Goal: Task Accomplishment & Management: Use online tool/utility

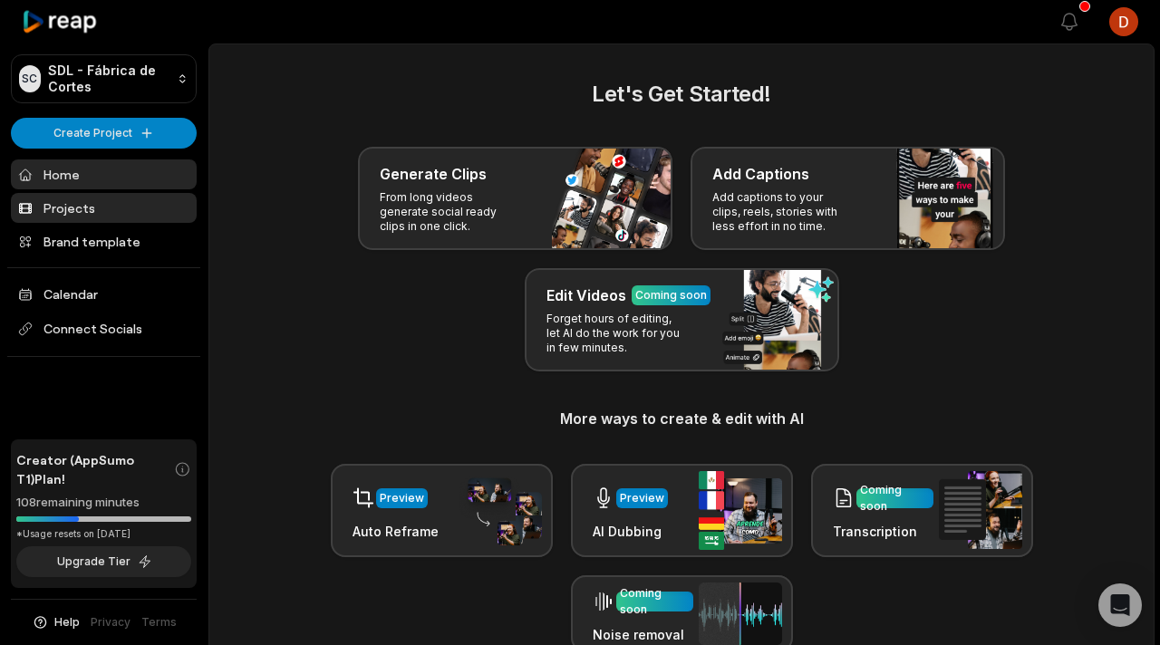
click at [89, 218] on link "Projects" at bounding box center [104, 208] width 186 height 30
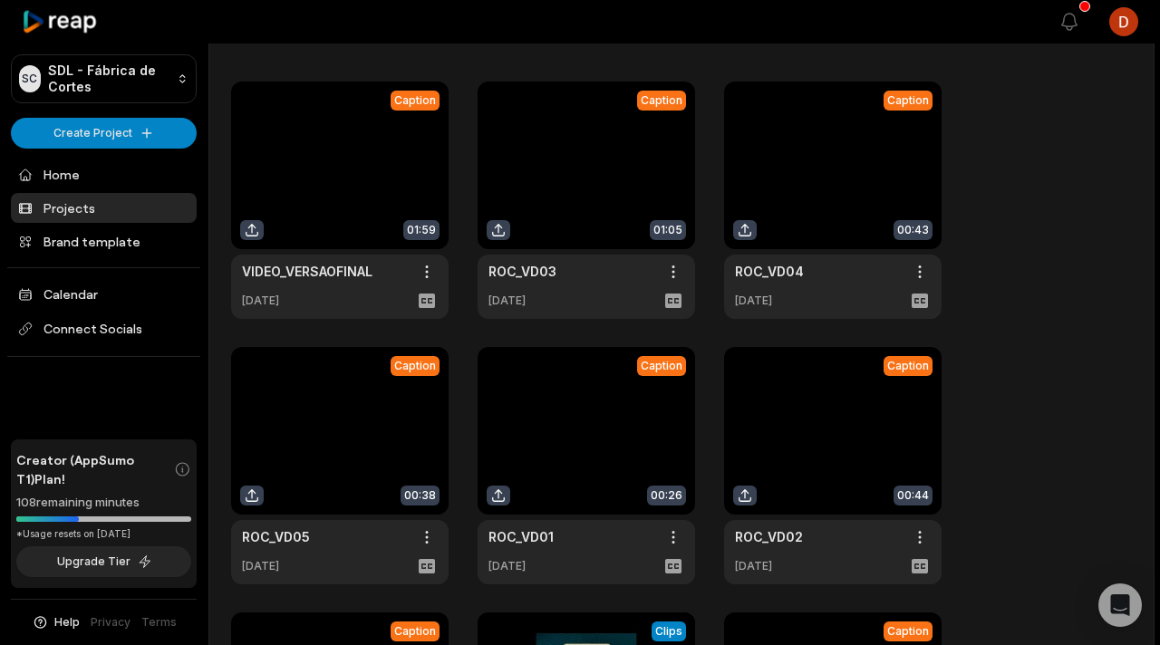
scroll to position [47, 0]
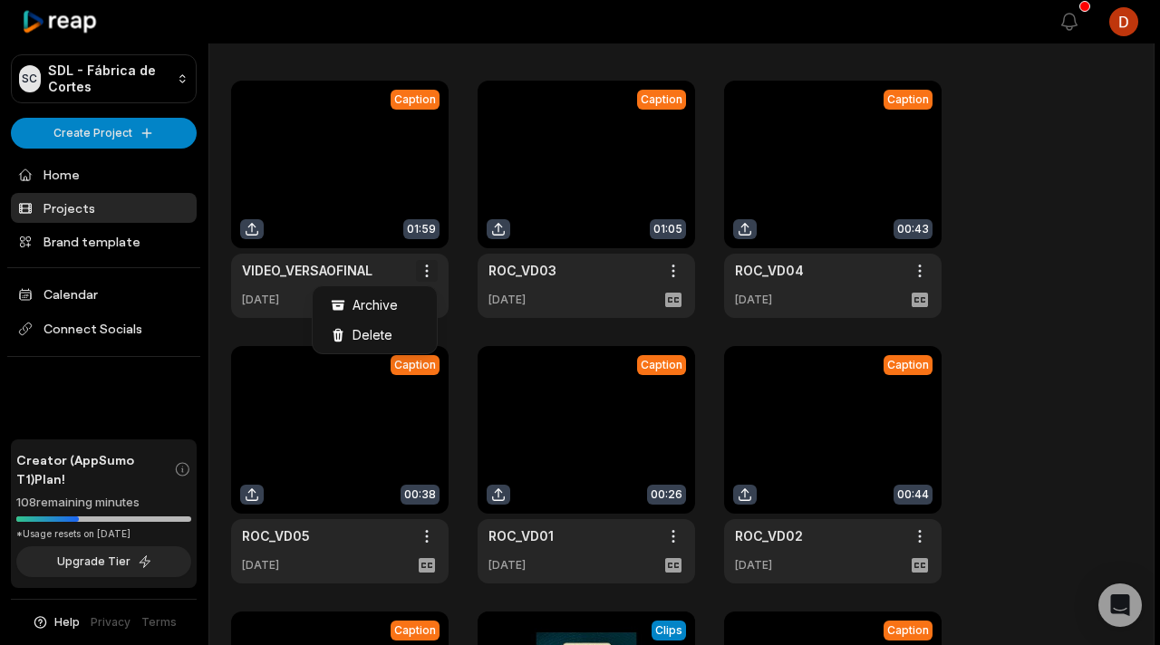
click at [435, 273] on html "SC SDL - Fábrica de Cortes Create Project Home Projects Brand template Calendar…" at bounding box center [580, 275] width 1160 height 645
click at [384, 330] on span "Delete" at bounding box center [373, 334] width 40 height 19
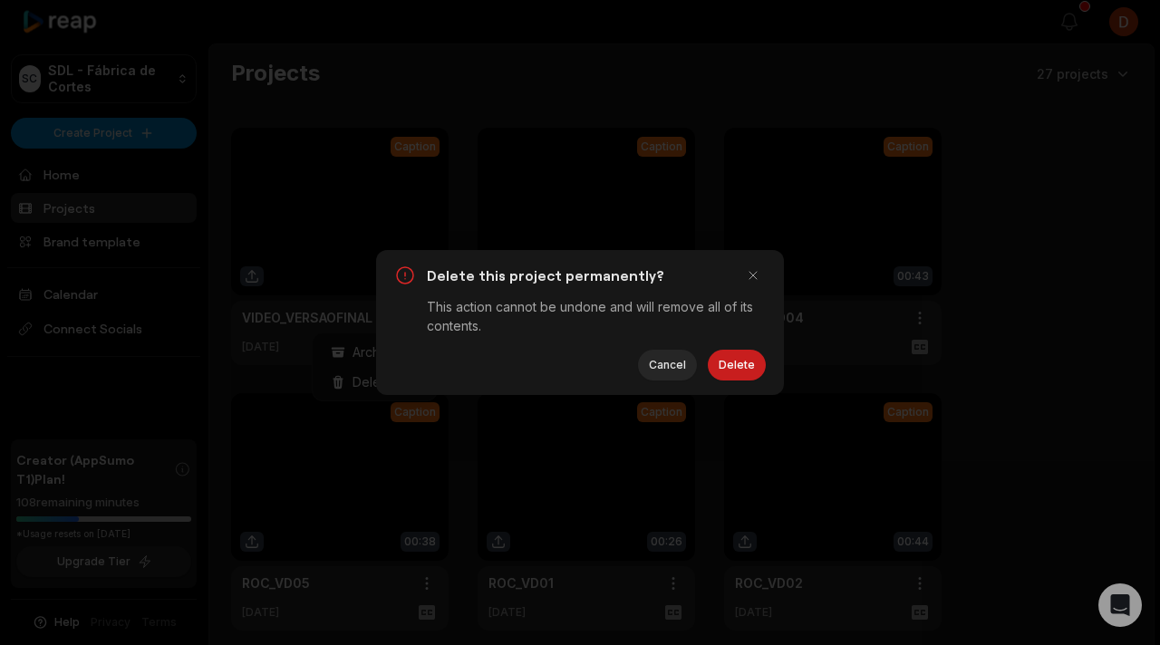
scroll to position [0, 0]
click at [734, 341] on div "Delete this project permanently? This action cannot be undone and will remove a…" at bounding box center [580, 322] width 408 height 145
click at [732, 353] on button "Delete" at bounding box center [737, 365] width 58 height 31
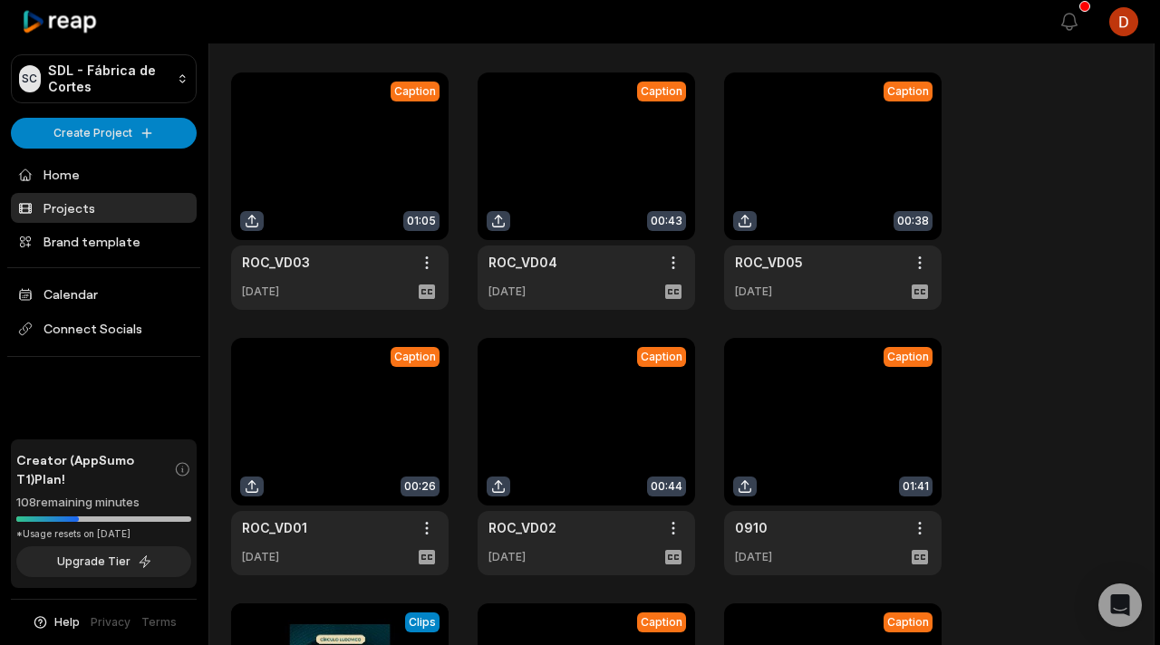
scroll to position [83, 0]
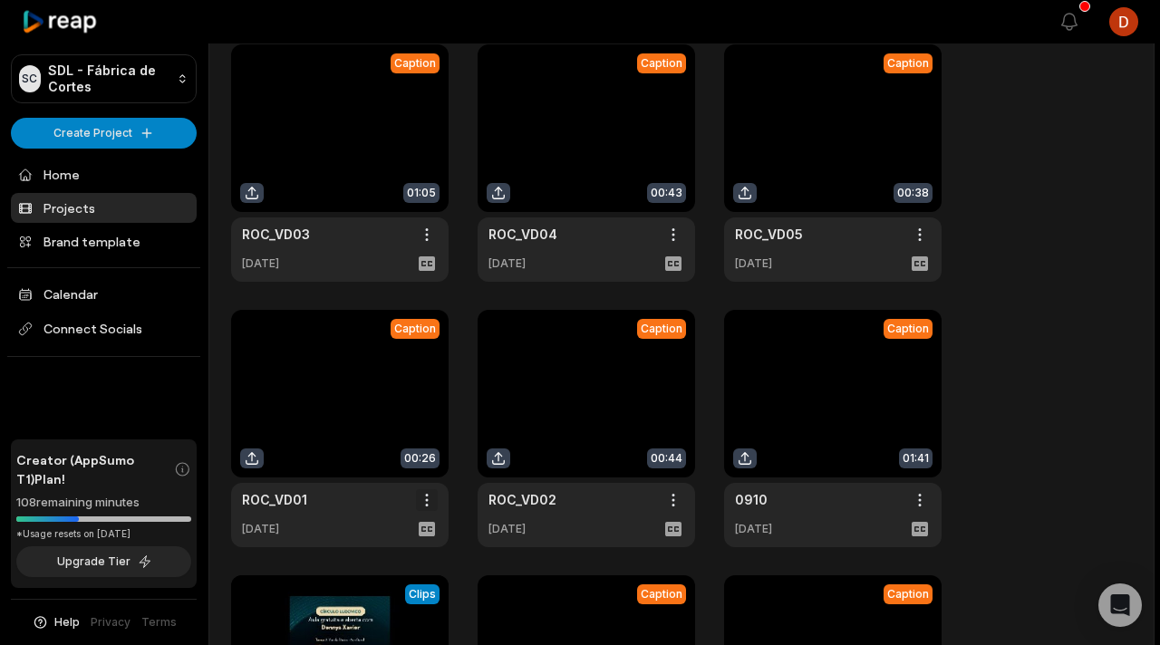
click at [432, 502] on html "SC SDL - Fábrica de Cortes Create Project Home Projects Brand template Calendar…" at bounding box center [580, 239] width 1160 height 645
click at [373, 565] on span "Delete" at bounding box center [373, 564] width 40 height 19
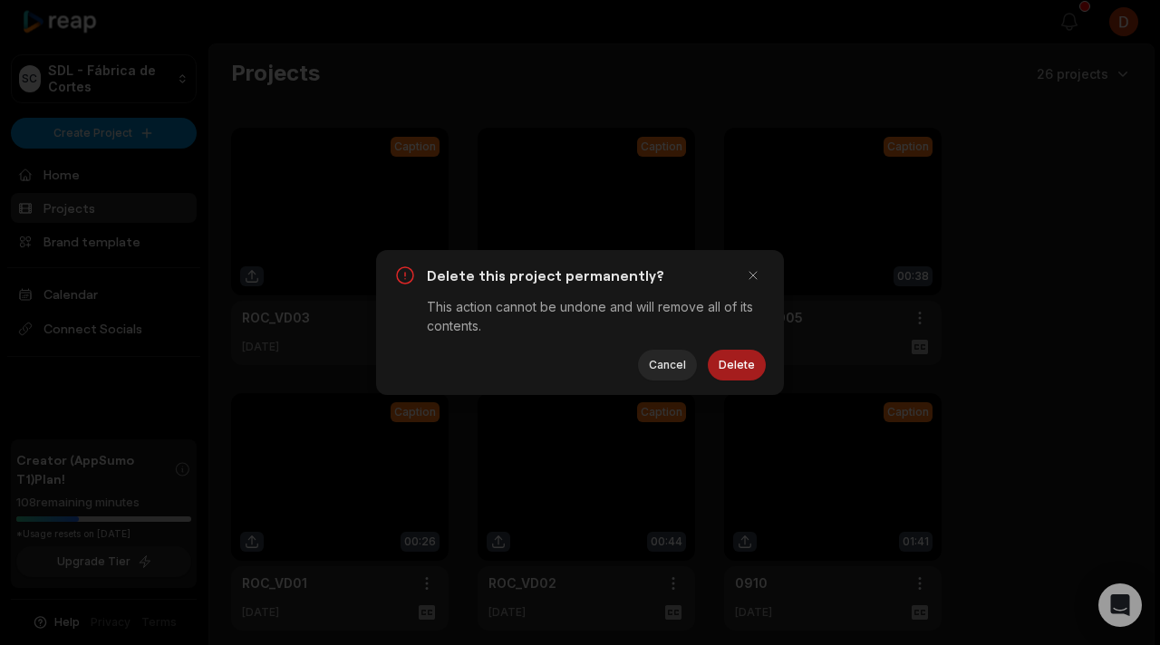
click at [748, 369] on button "Delete" at bounding box center [737, 365] width 58 height 31
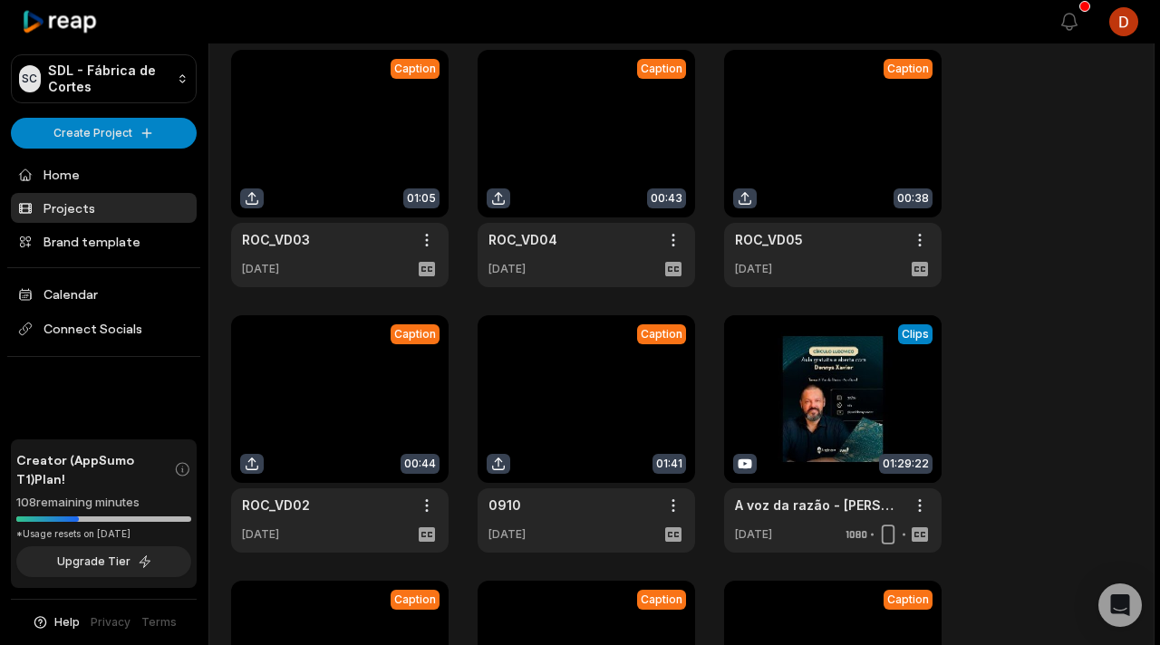
scroll to position [66, 0]
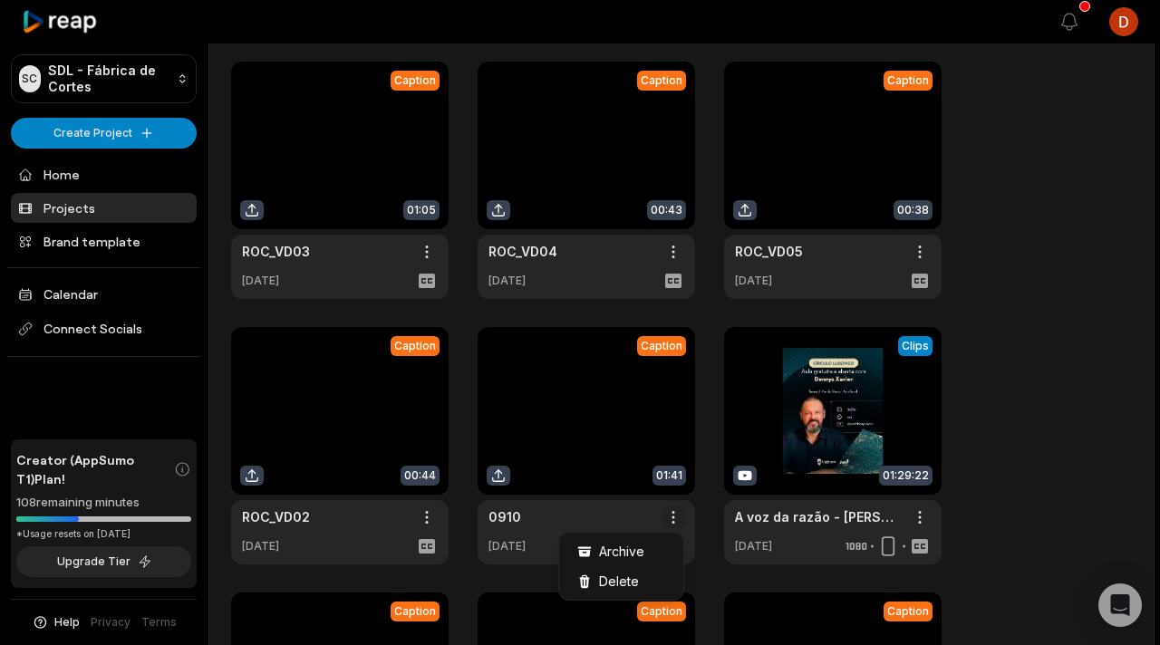
click at [678, 518] on html "SC SDL - Fábrica de Cortes Create Project Home Projects Brand template Calendar…" at bounding box center [580, 256] width 1160 height 645
click at [608, 578] on span "Delete" at bounding box center [619, 581] width 40 height 19
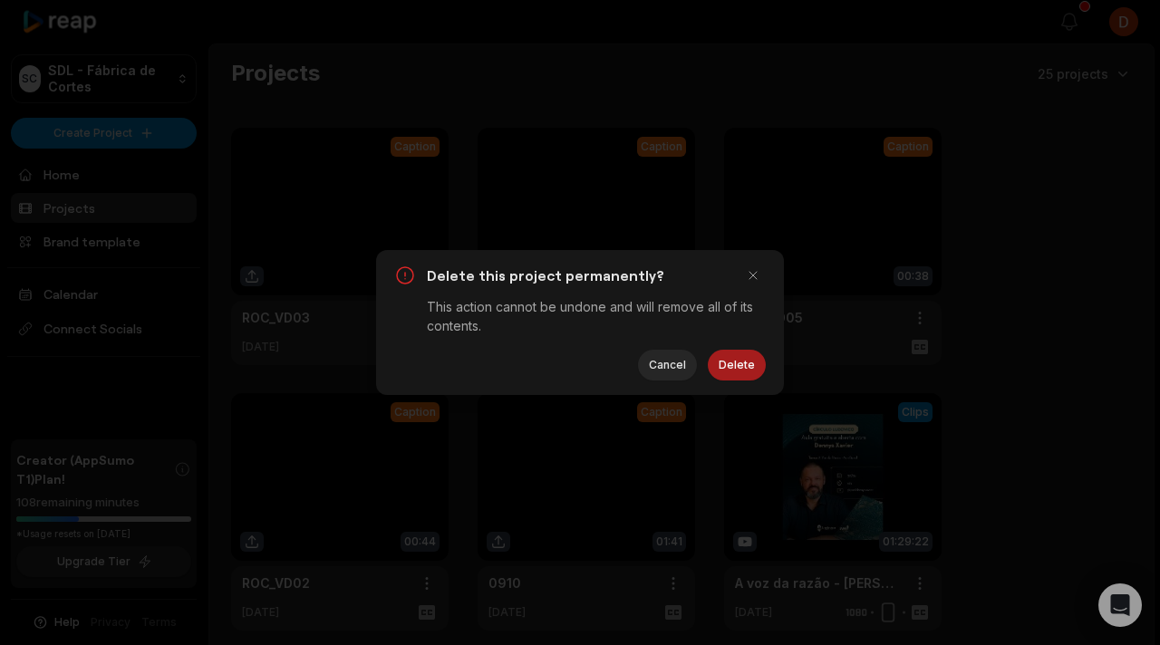
click at [742, 372] on button "Delete" at bounding box center [737, 365] width 58 height 31
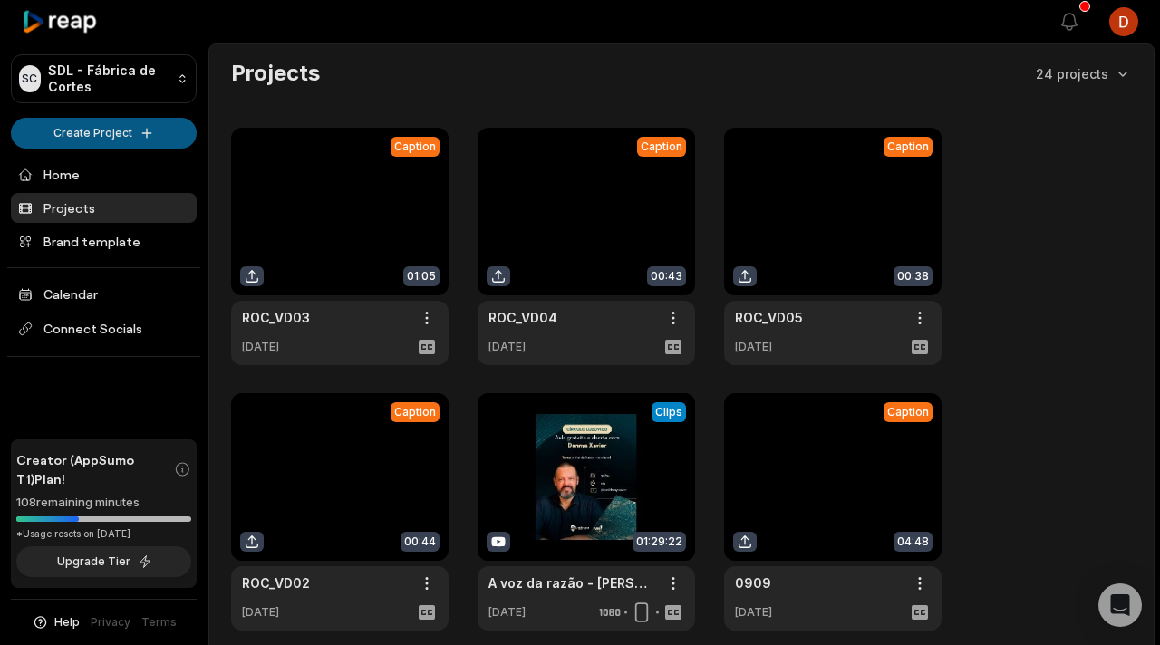
click at [107, 125] on html "SC SDL - Fábrica de Cortes Create Project Home Projects Brand template Calendar…" at bounding box center [580, 322] width 1160 height 645
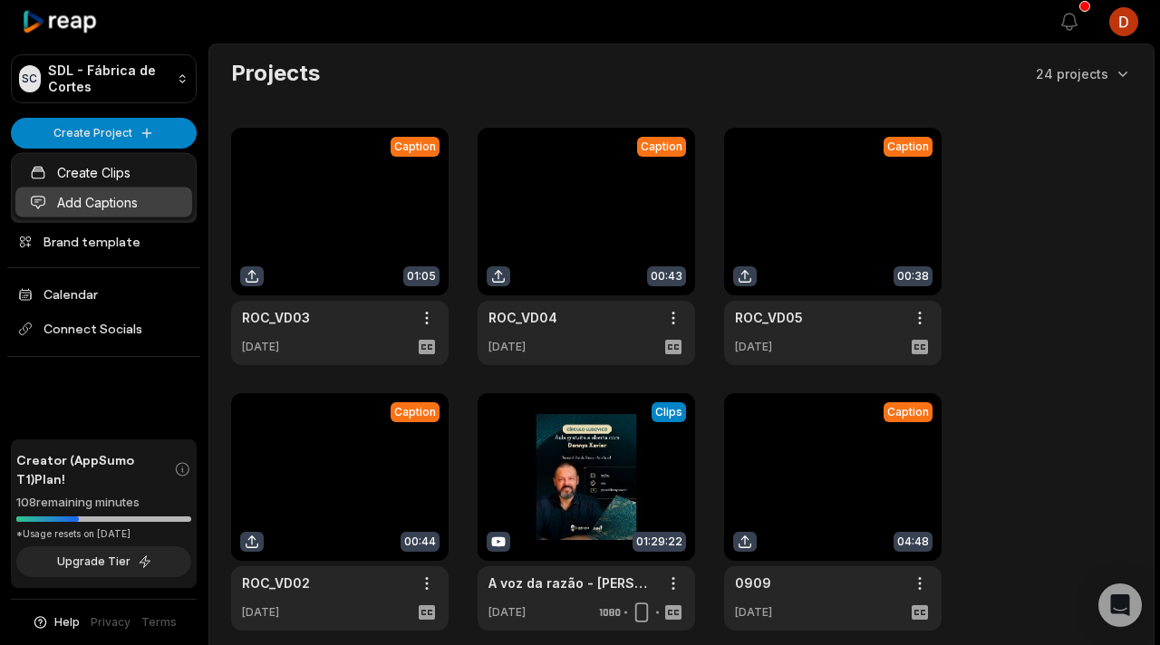
click at [121, 203] on link "Add Captions" at bounding box center [103, 203] width 177 height 30
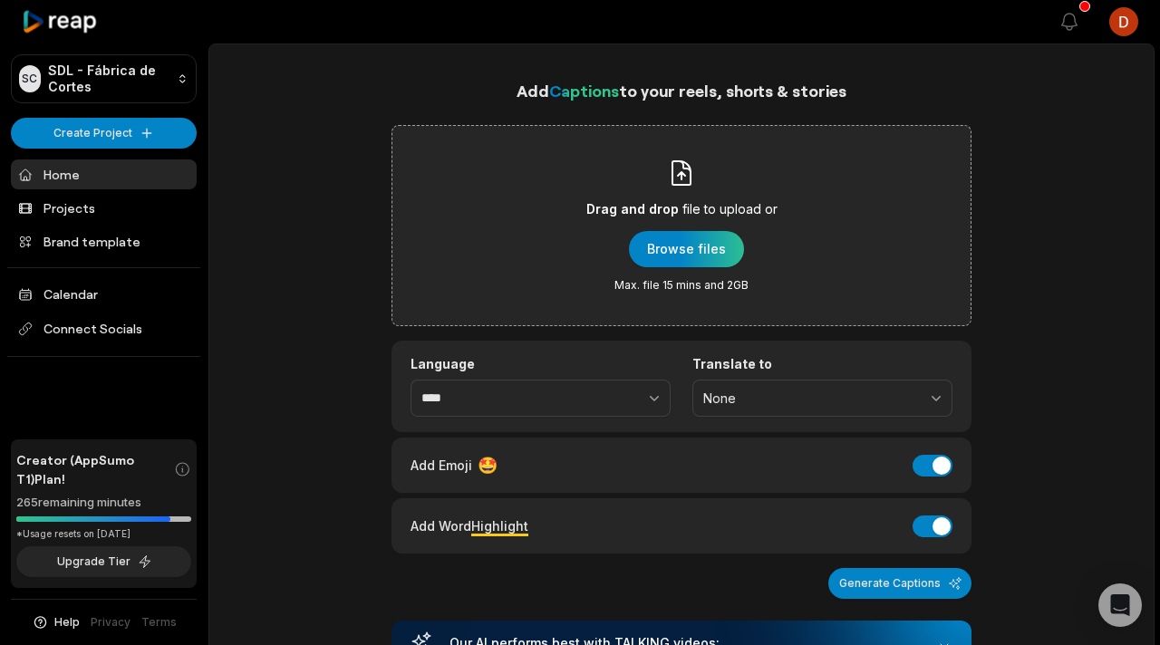
click at [582, 264] on div "Drag and drop file to upload or Browse files Max. file 15 mins and 2GB" at bounding box center [682, 225] width 580 height 201
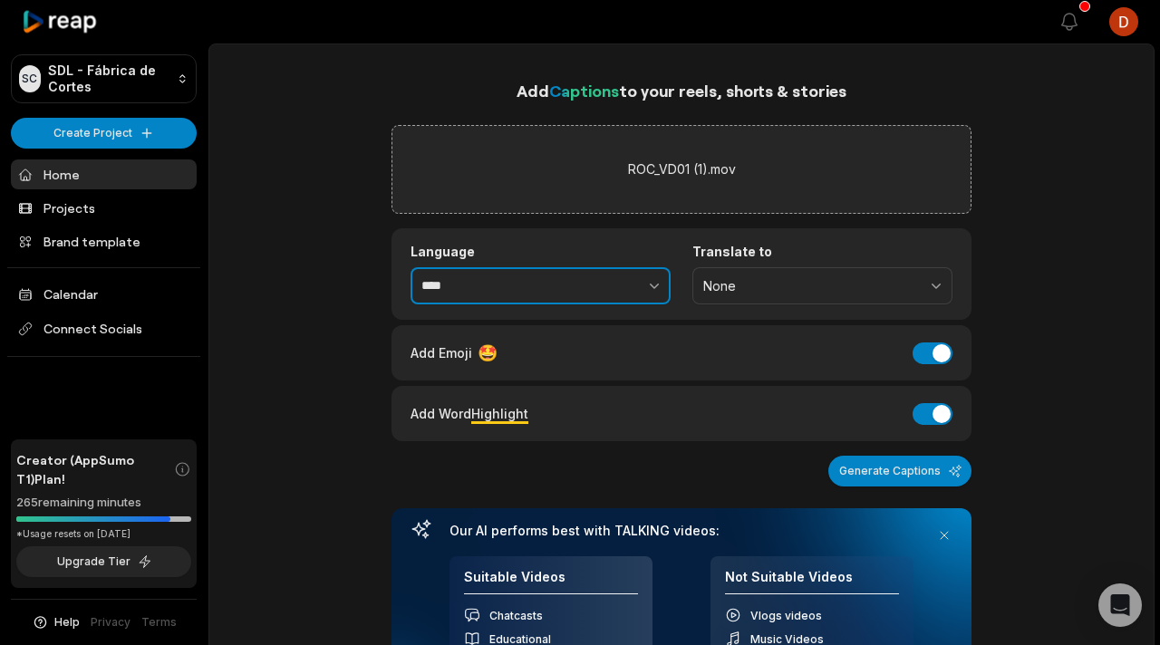
click at [594, 293] on button "button" at bounding box center [614, 286] width 111 height 38
type input "**********"
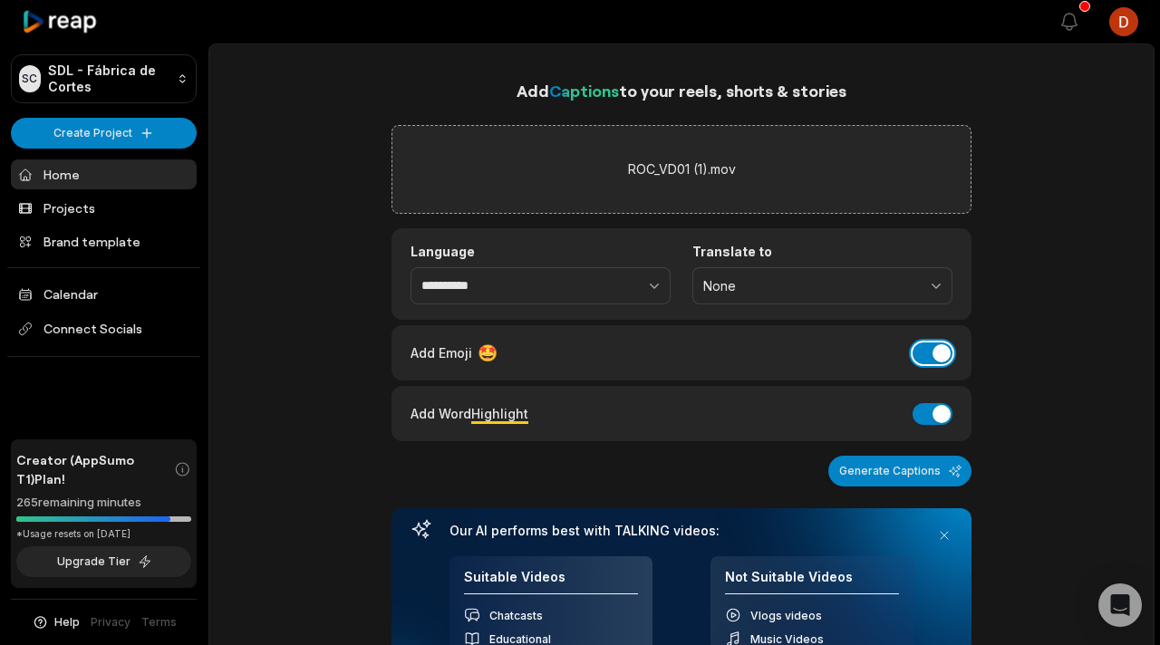
click at [919, 347] on button "Add Emoji" at bounding box center [933, 354] width 40 height 22
click at [919, 406] on button "Add Word Highlight" at bounding box center [933, 414] width 40 height 22
click at [894, 469] on button "Generate Captions" at bounding box center [899, 471] width 143 height 31
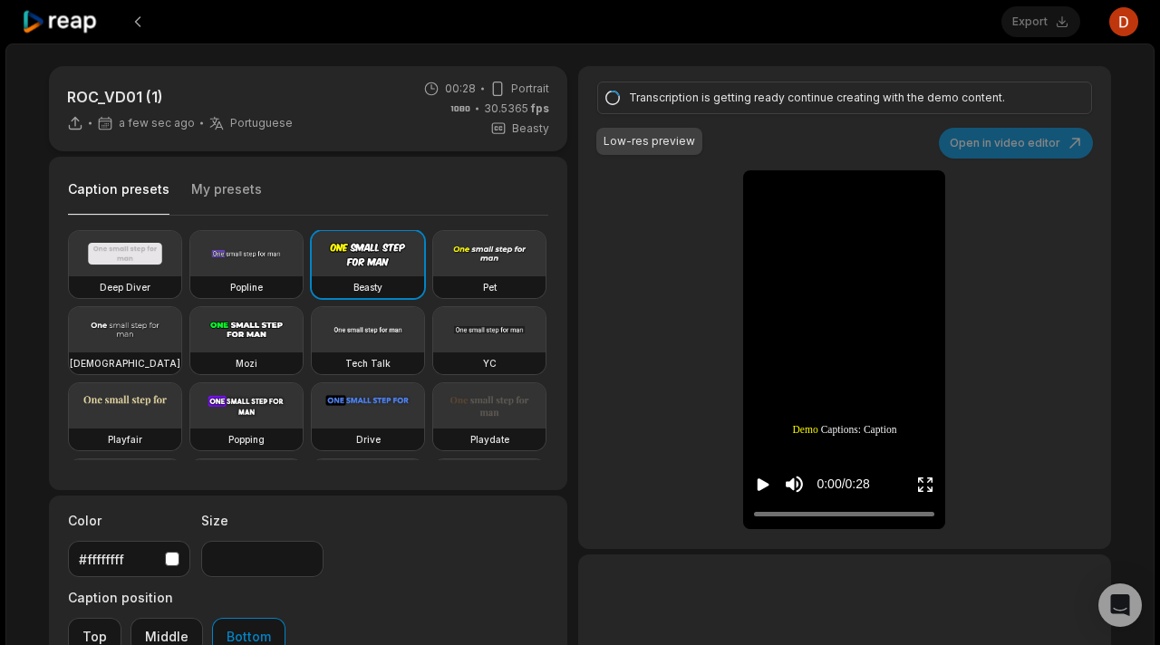
click at [257, 198] on div "Caption presets My presets" at bounding box center [308, 194] width 480 height 44
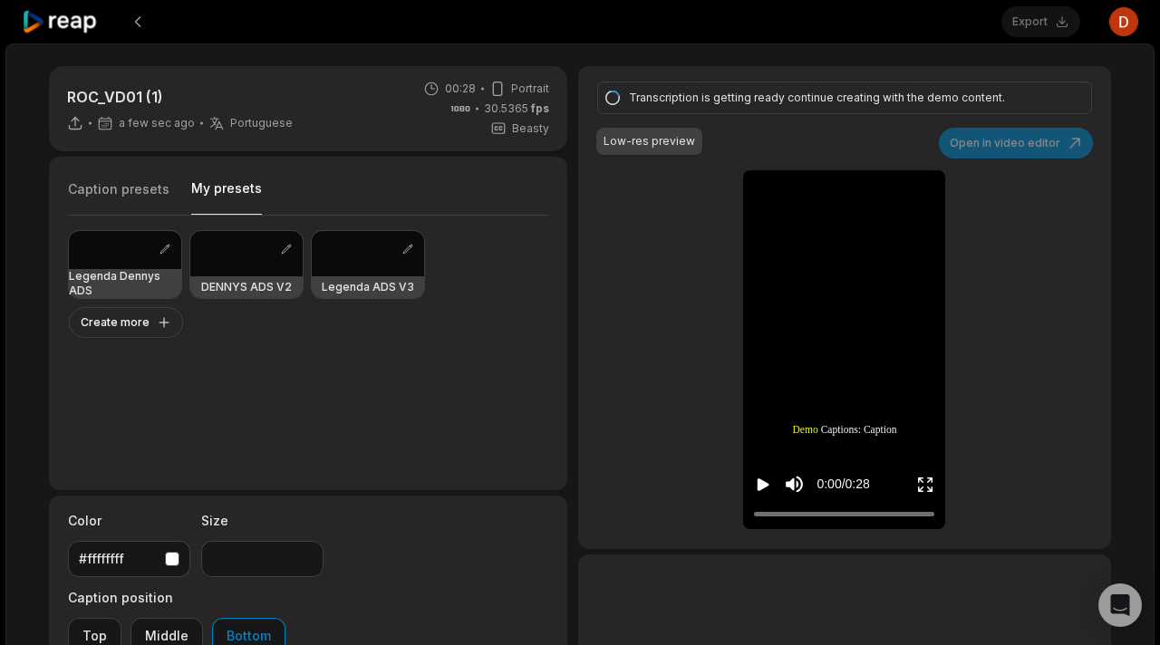
click at [241, 192] on button "My presets" at bounding box center [226, 196] width 71 height 35
click at [363, 266] on div at bounding box center [368, 253] width 112 height 45
click at [385, 262] on div at bounding box center [368, 253] width 112 height 45
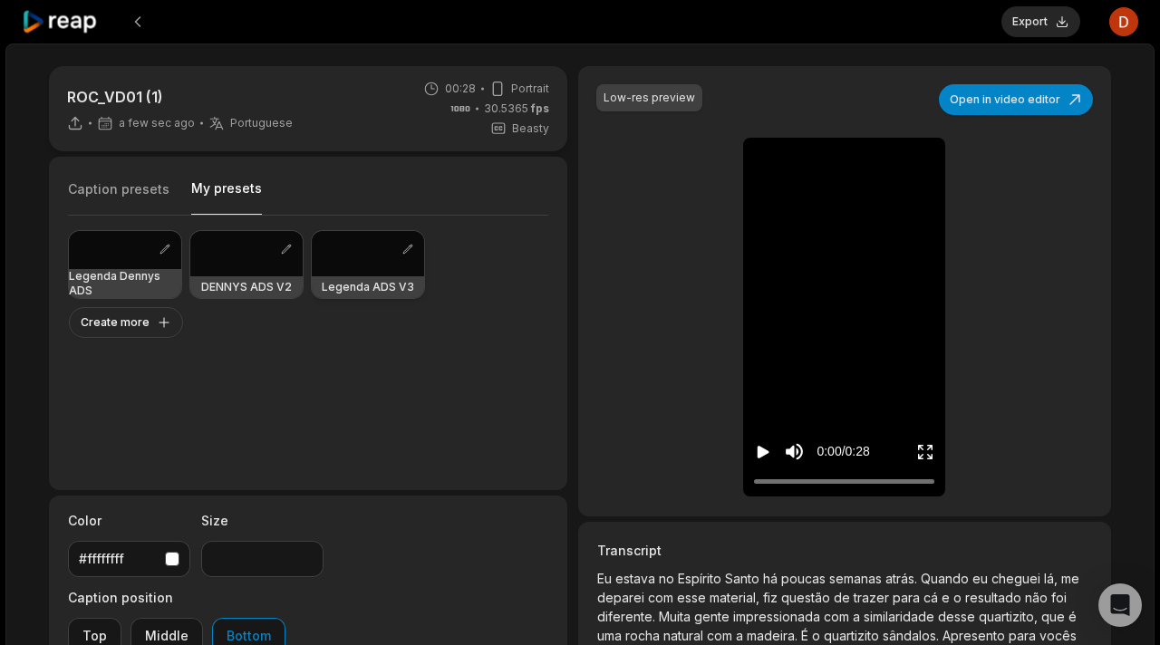
click at [385, 262] on div at bounding box center [368, 253] width 112 height 45
type input "**"
click at [765, 453] on icon "Play video" at bounding box center [764, 452] width 12 height 13
click at [765, 453] on icon "Pause video" at bounding box center [766, 452] width 3 height 13
click at [1031, 19] on button "Export" at bounding box center [1041, 21] width 79 height 31
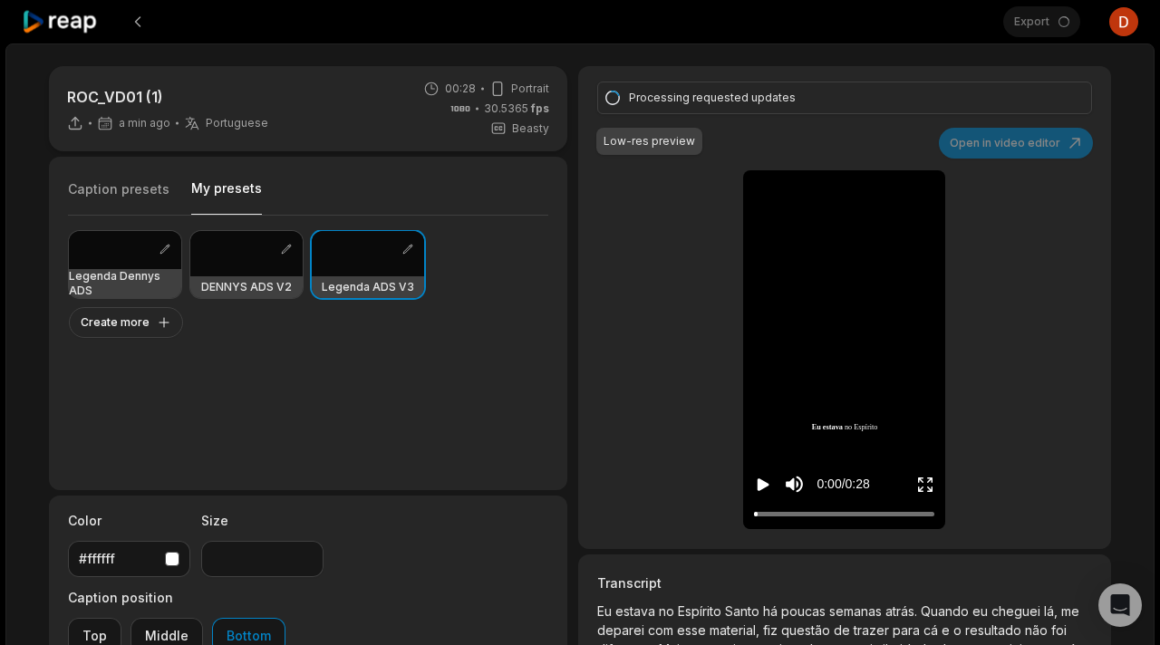
click at [635, 365] on div "Processing requested updates Low-res preview Open in video editor Eu estava no …" at bounding box center [844, 307] width 533 height 483
click at [619, 332] on div "Processing requested updates Low-res preview Open in video editor Eu estava no …" at bounding box center [844, 307] width 533 height 483
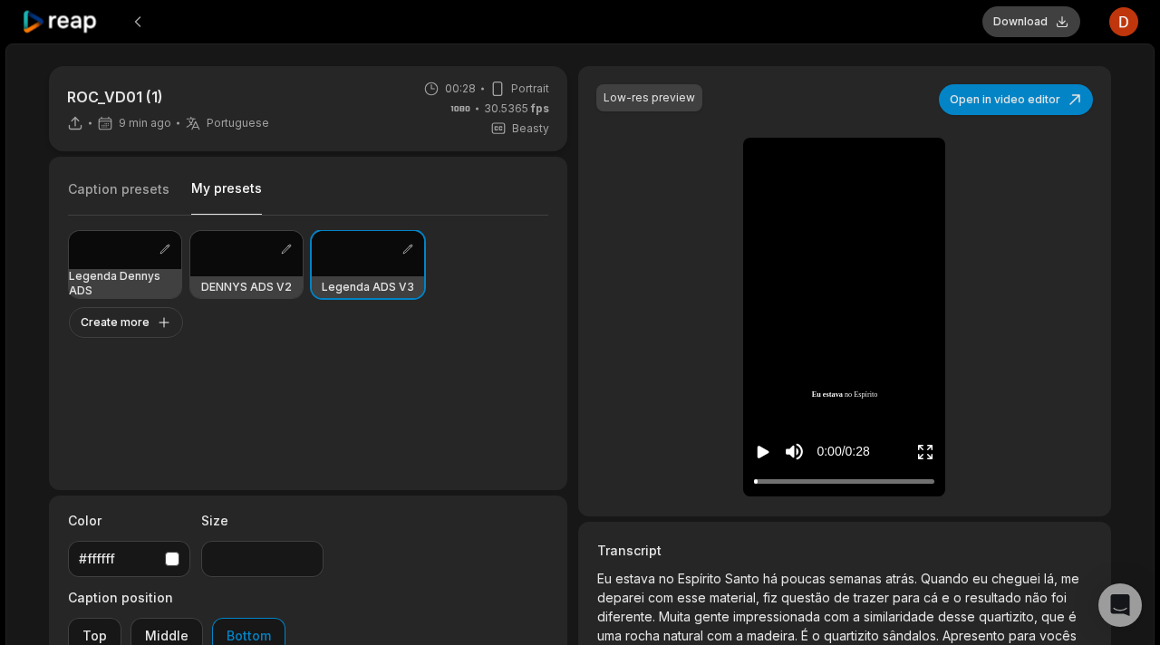
click at [1017, 14] on button "Download" at bounding box center [1032, 21] width 98 height 31
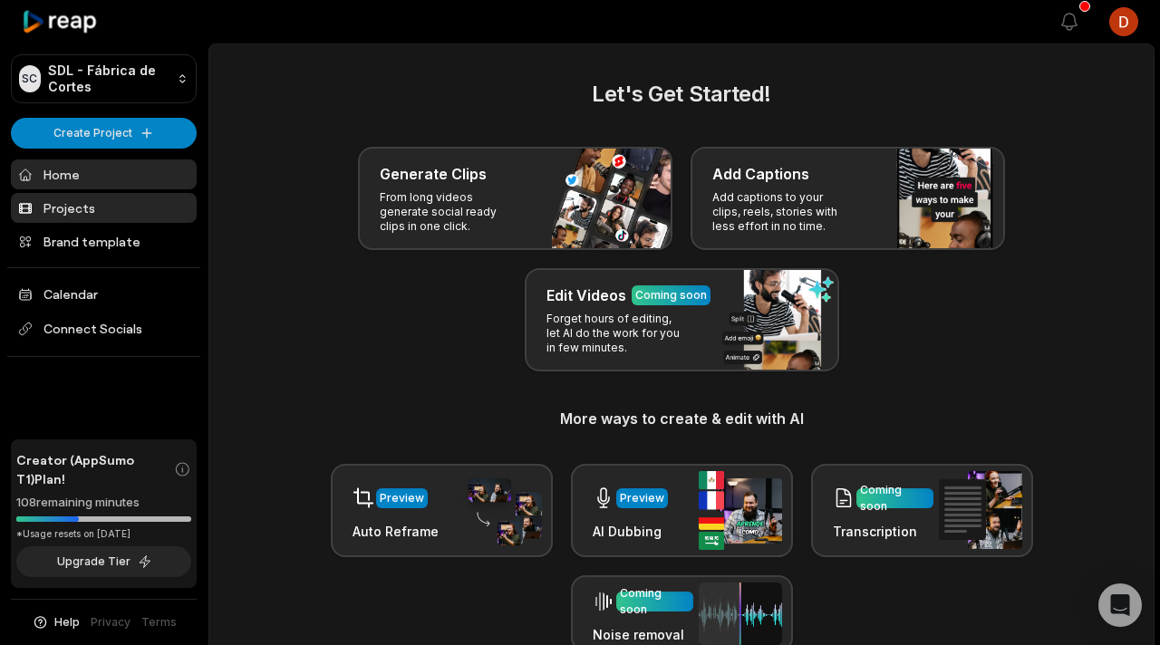
click at [123, 205] on link "Projects" at bounding box center [104, 208] width 186 height 30
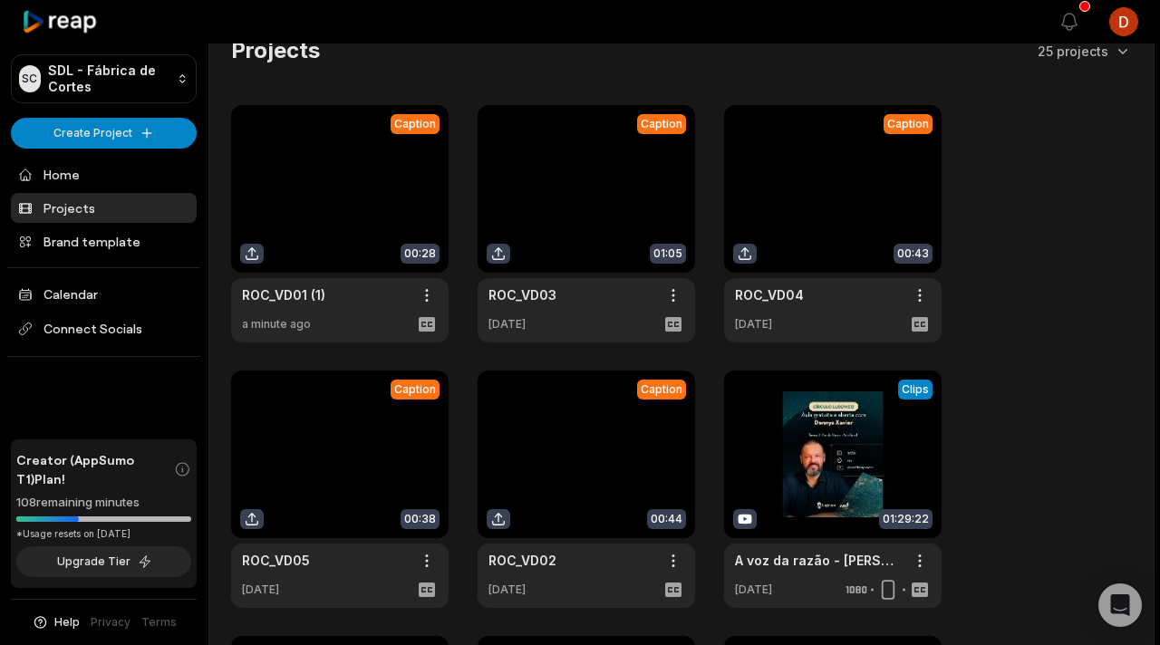
click at [540, 231] on link at bounding box center [587, 223] width 218 height 237
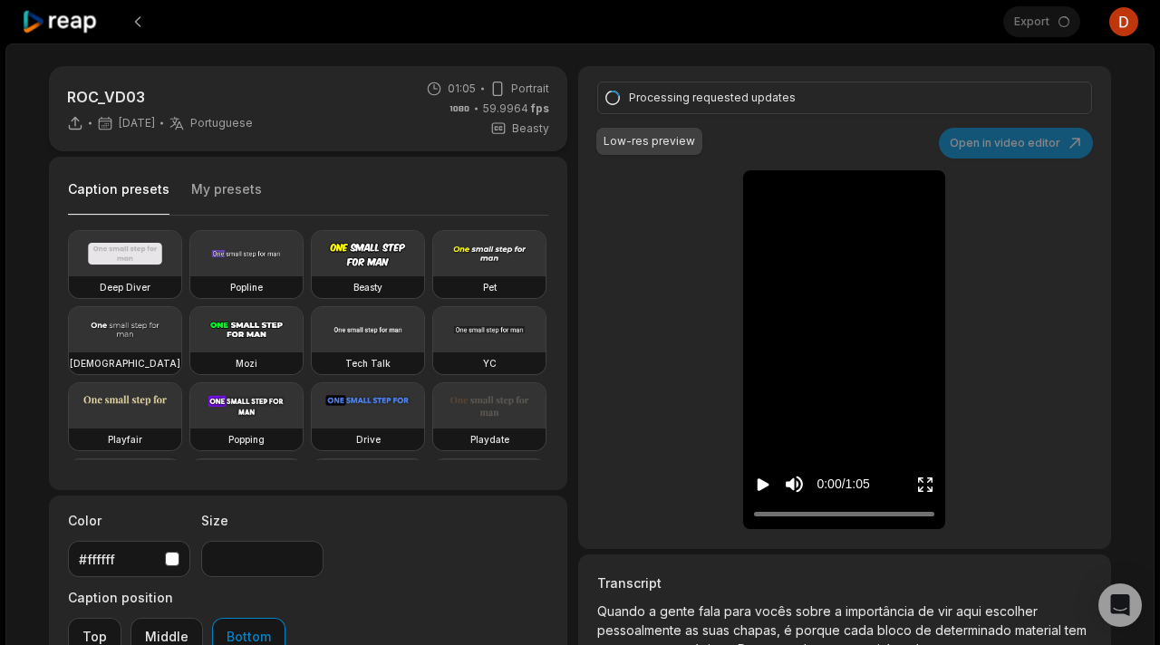
click at [232, 197] on button "My presets" at bounding box center [226, 197] width 71 height 34
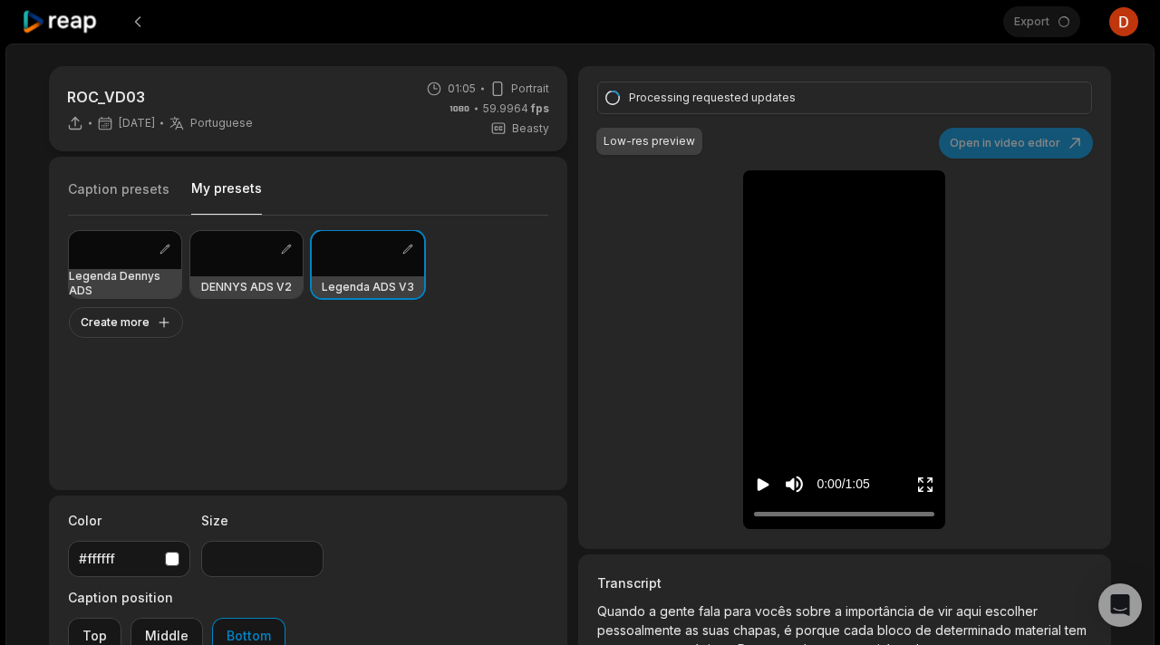
click at [760, 484] on icon "Play video" at bounding box center [764, 485] width 12 height 13
click at [758, 486] on icon "Pause video" at bounding box center [763, 485] width 18 height 18
click at [676, 345] on div "Processing requested updates Low-res preview Open in video editor Quando a gent…" at bounding box center [844, 307] width 533 height 483
click at [677, 282] on div "Processing requested updates Low-res preview Open in video editor Quando a gent…" at bounding box center [844, 307] width 533 height 483
click at [654, 237] on div "Processing requested updates Low-res preview Open in video editor Quando a gent…" at bounding box center [844, 307] width 533 height 483
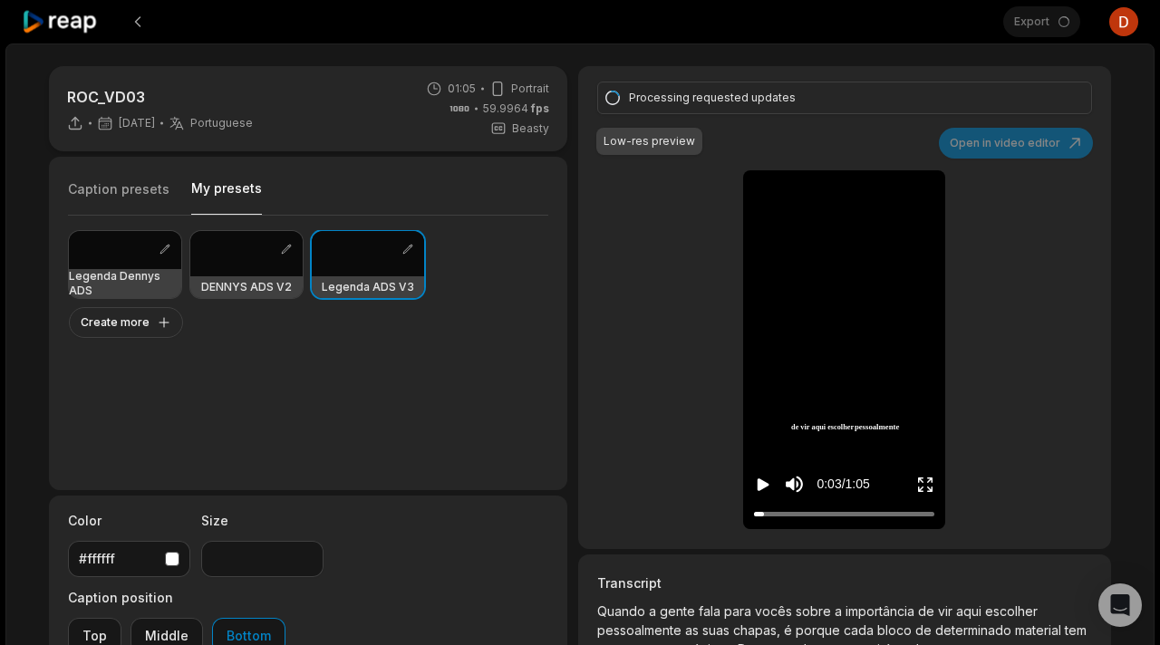
click at [761, 488] on icon "Play video" at bounding box center [764, 485] width 12 height 13
click at [761, 488] on icon "Pause video" at bounding box center [763, 485] width 18 height 18
click at [392, 201] on div "Caption presets My presets" at bounding box center [308, 194] width 480 height 44
click at [490, 427] on div "Legenda [PERSON_NAME] ADS [PERSON_NAME] ADS V2 Legenda ADS V3 Create more" at bounding box center [308, 345] width 480 height 259
click at [459, 398] on div "Legenda [PERSON_NAME] ADS [PERSON_NAME] ADS V2 Legenda ADS V3 Create more" at bounding box center [308, 345] width 480 height 259
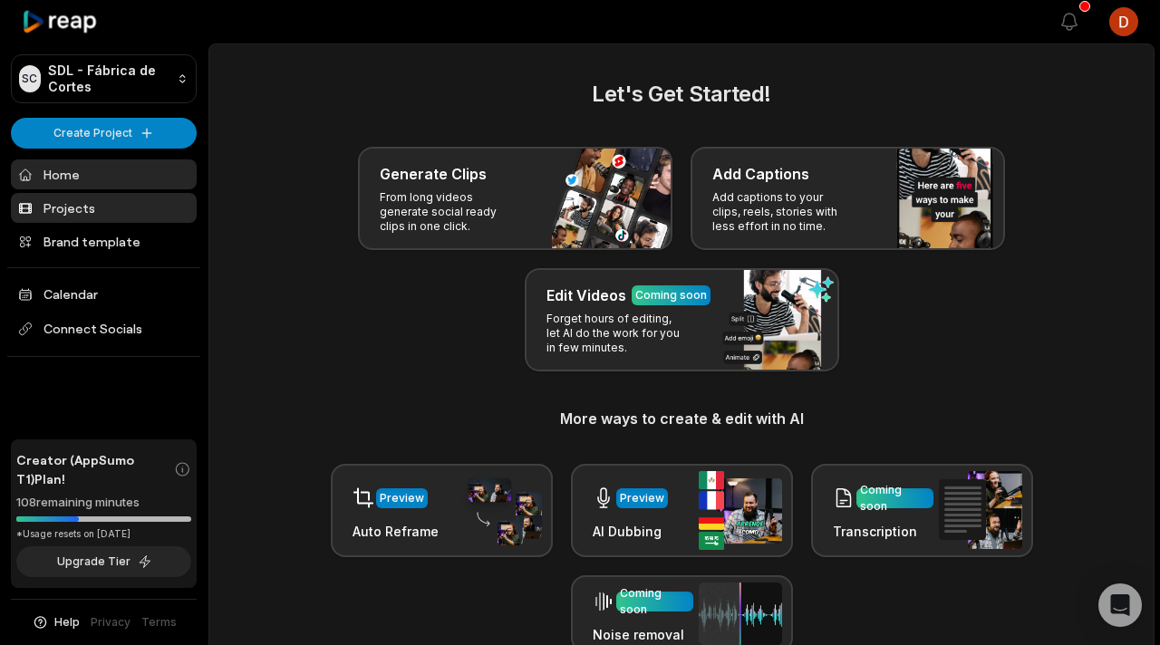
click at [112, 200] on link "Projects" at bounding box center [104, 208] width 186 height 30
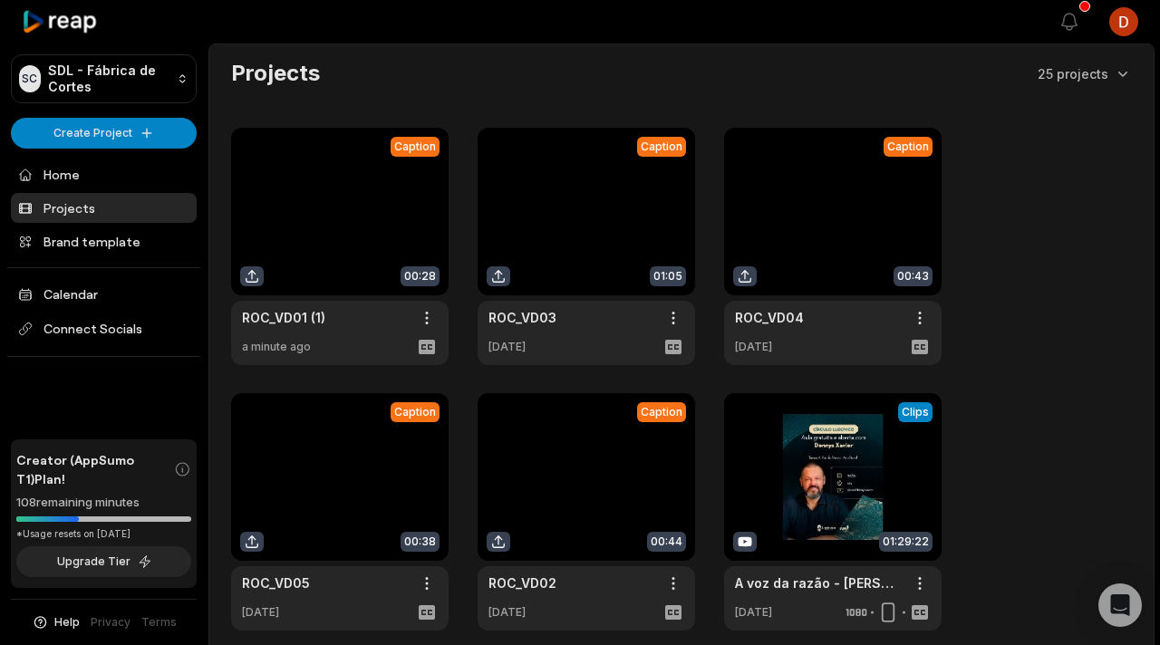
click at [817, 250] on link at bounding box center [833, 246] width 218 height 237
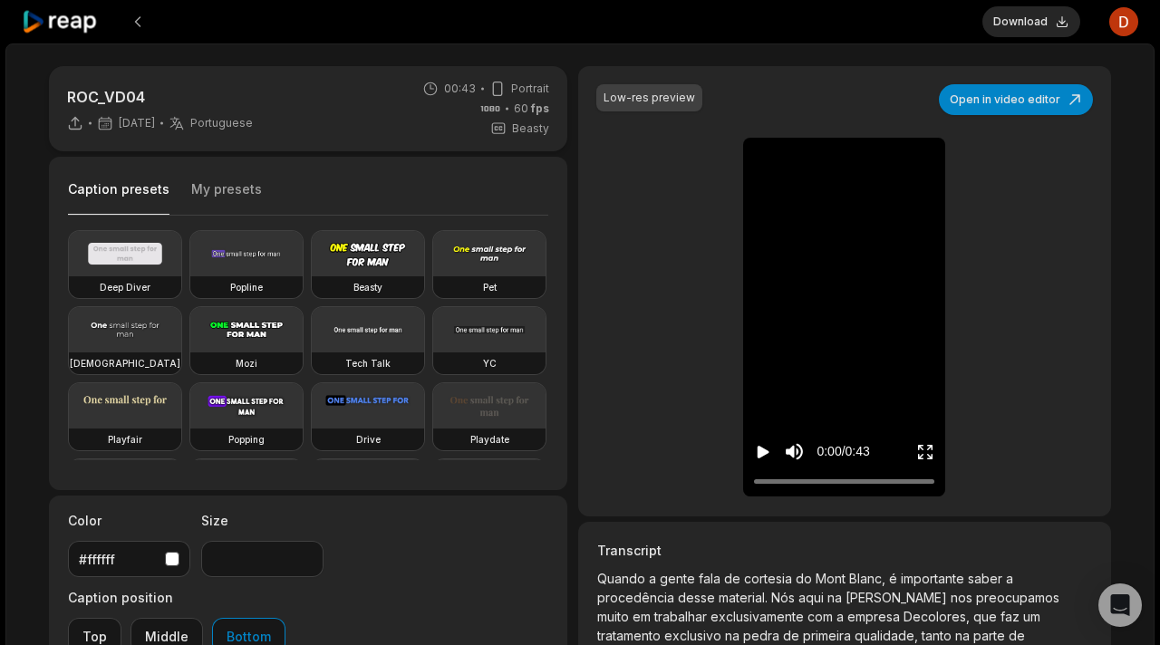
click at [220, 172] on div "Caption presets My presets" at bounding box center [308, 194] width 480 height 44
click at [218, 180] on div "Caption presets My presets" at bounding box center [165, 197] width 194 height 35
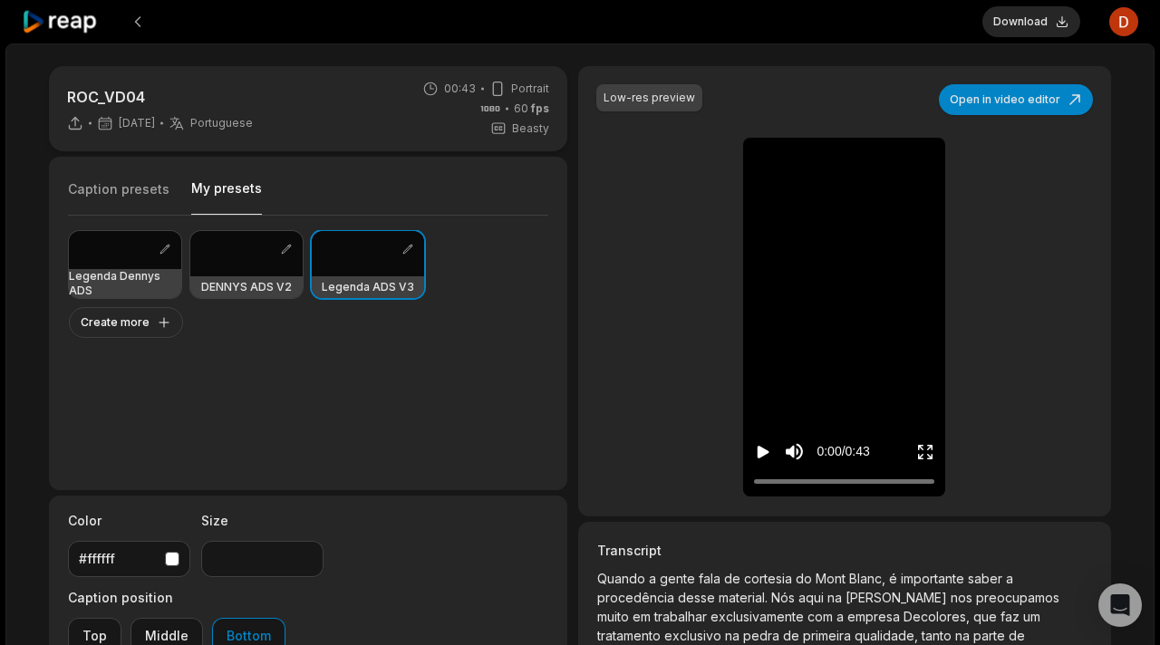
click at [222, 191] on button "My presets" at bounding box center [226, 196] width 71 height 35
click at [368, 258] on div at bounding box center [368, 253] width 112 height 45
click at [757, 457] on icon "Play video" at bounding box center [763, 452] width 18 height 18
click at [757, 457] on icon "Pause video" at bounding box center [763, 452] width 18 height 18
click at [756, 457] on icon "Play video" at bounding box center [763, 452] width 18 height 18
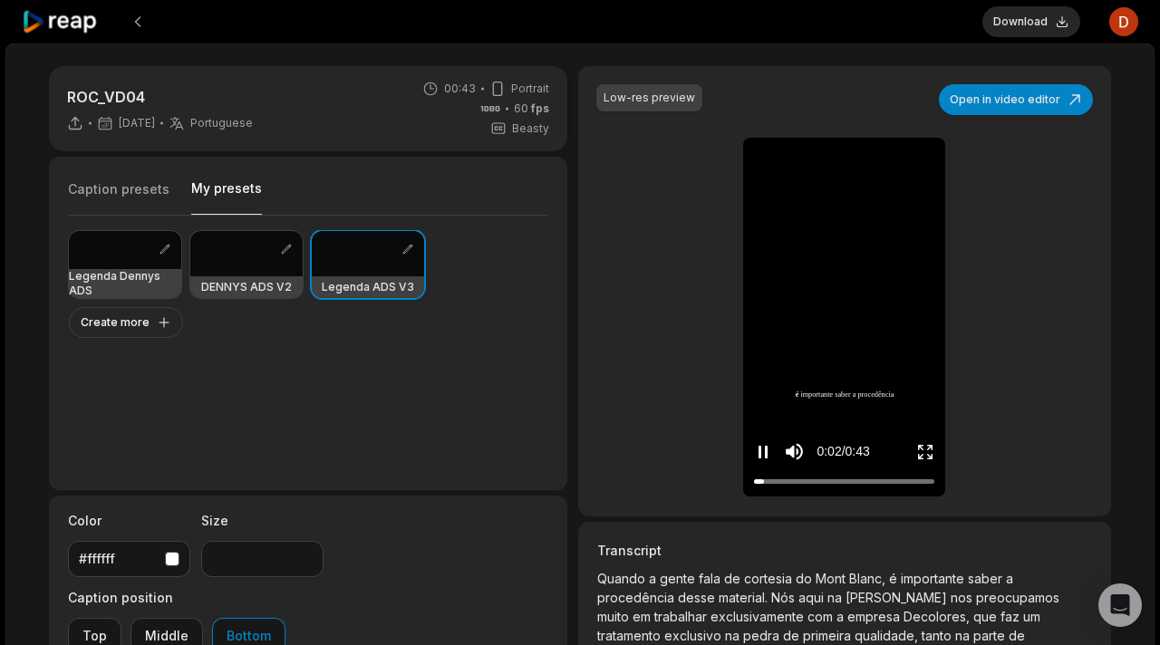
click at [756, 457] on icon "Pause video" at bounding box center [763, 452] width 18 height 18
click at [1039, 25] on button "Download" at bounding box center [1032, 21] width 98 height 31
click at [131, 18] on button at bounding box center [137, 21] width 33 height 33
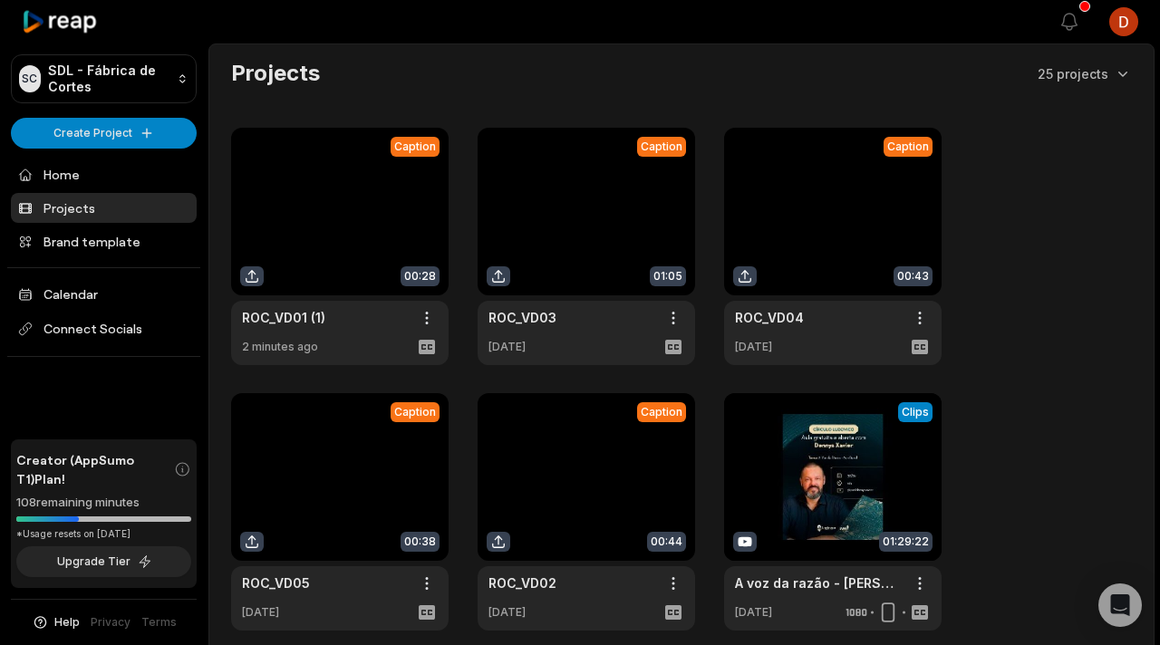
click at [312, 463] on link at bounding box center [340, 511] width 218 height 237
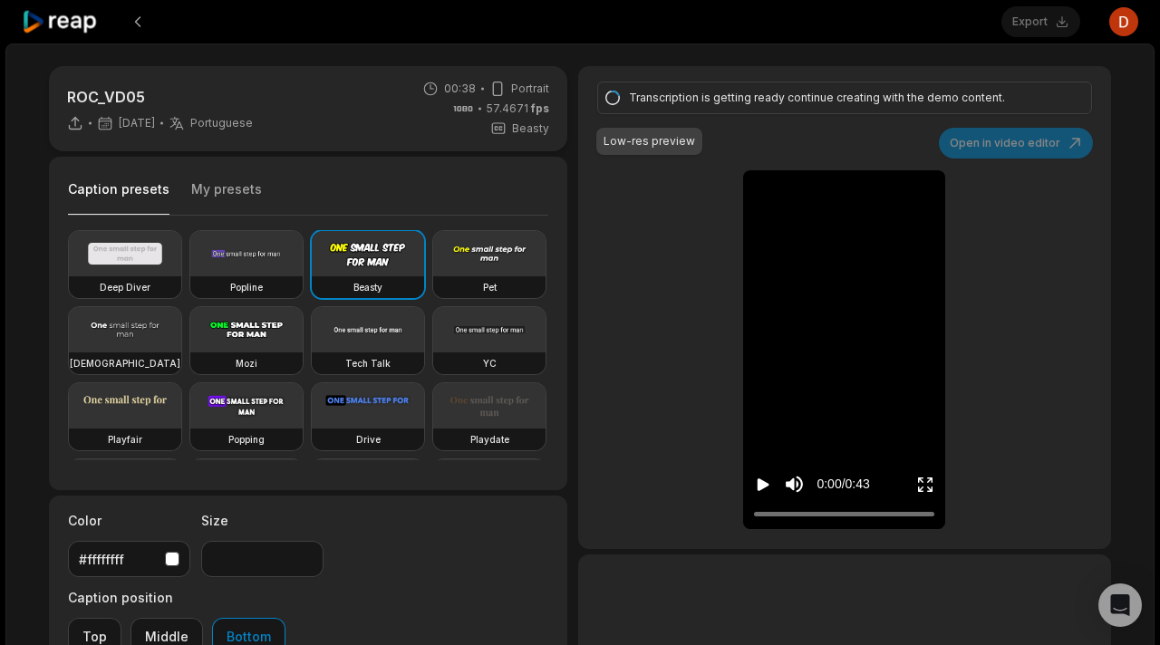
click at [217, 196] on button "My presets" at bounding box center [226, 197] width 71 height 34
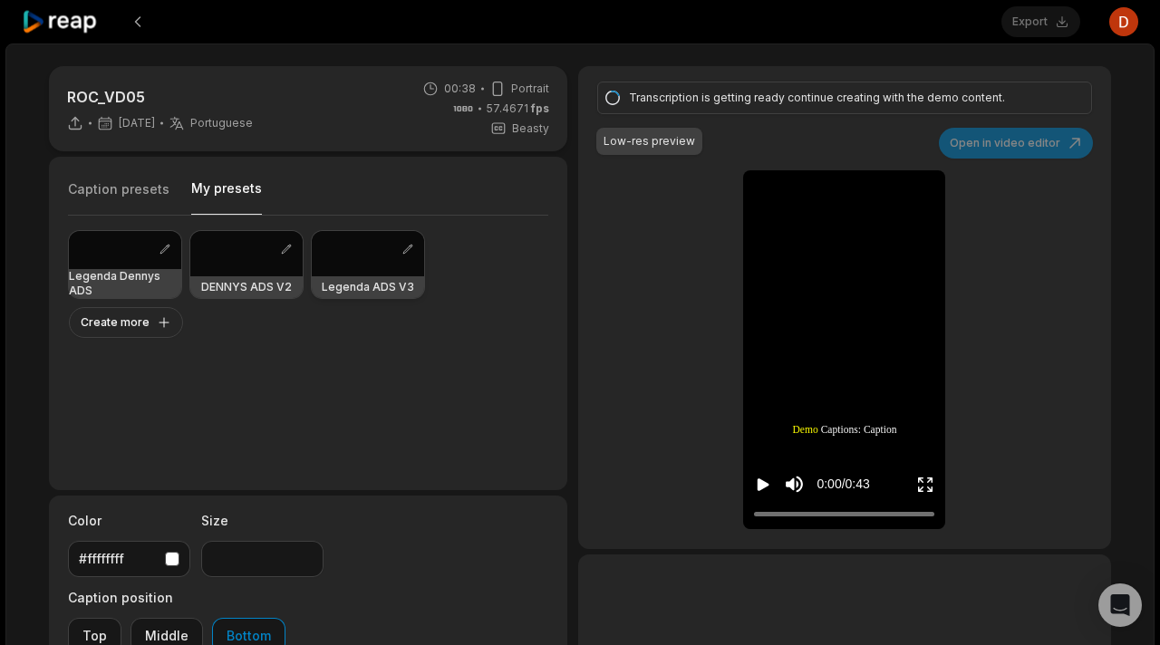
click at [225, 198] on button "My presets" at bounding box center [226, 196] width 71 height 35
click at [349, 243] on div at bounding box center [368, 253] width 112 height 45
type input "**"
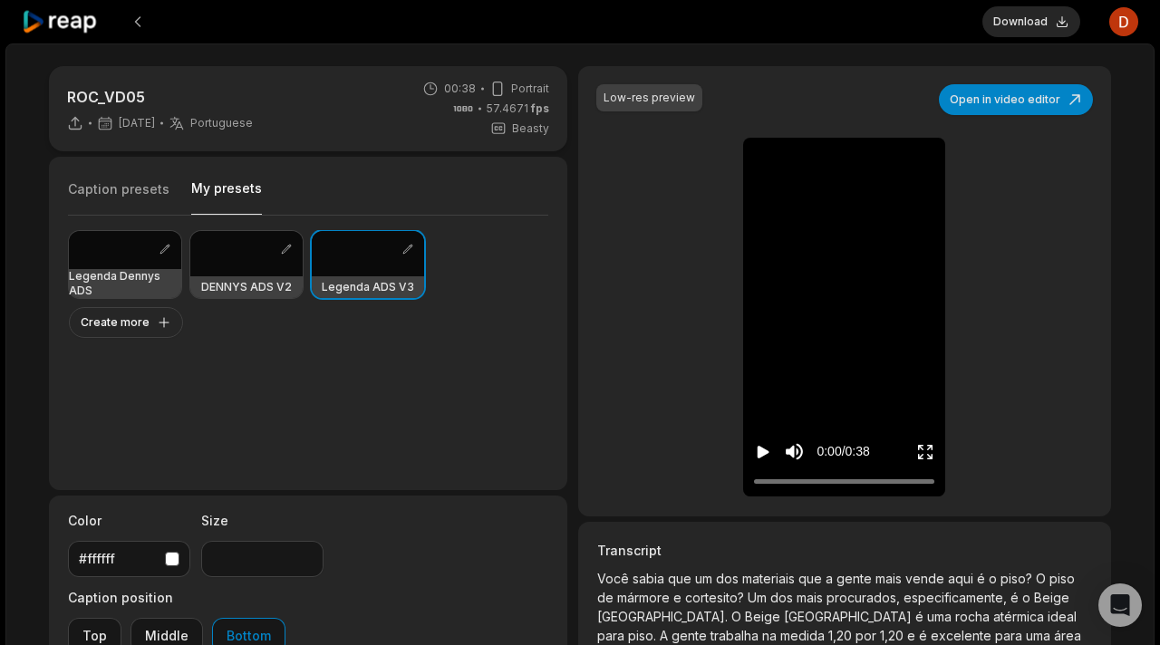
click at [762, 453] on icon "Play video" at bounding box center [764, 452] width 12 height 13
click at [762, 453] on icon "Pause video" at bounding box center [763, 452] width 18 height 18
click at [1044, 27] on button "Download" at bounding box center [1032, 21] width 98 height 31
click at [134, 22] on button at bounding box center [137, 21] width 33 height 33
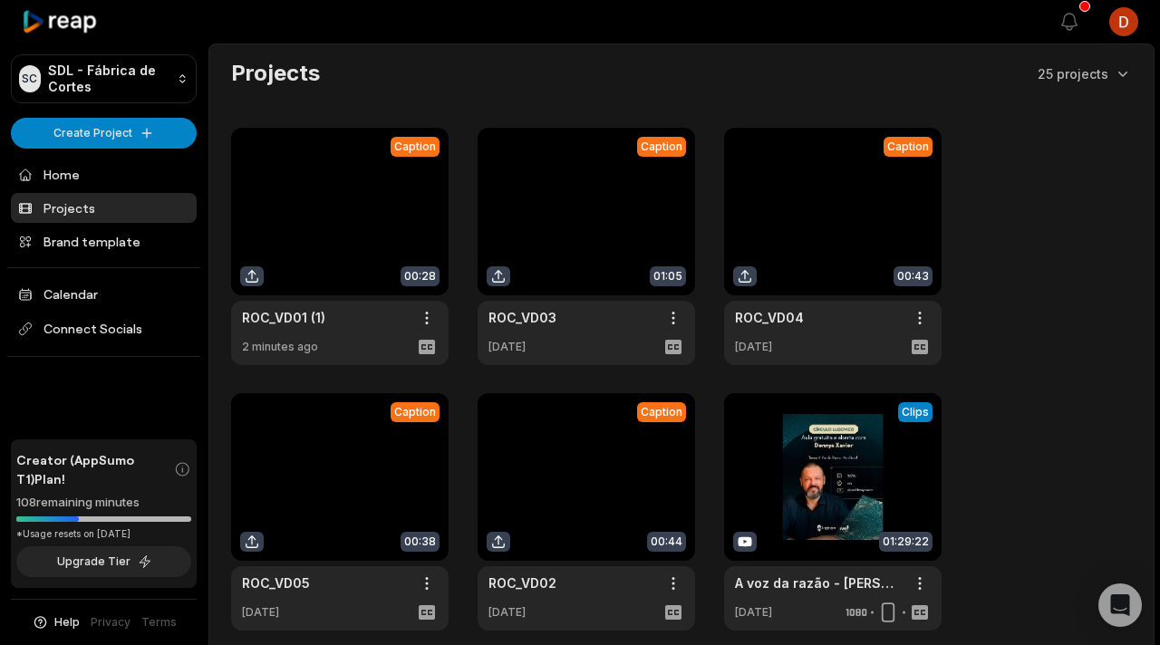
click at [570, 507] on link at bounding box center [587, 511] width 218 height 237
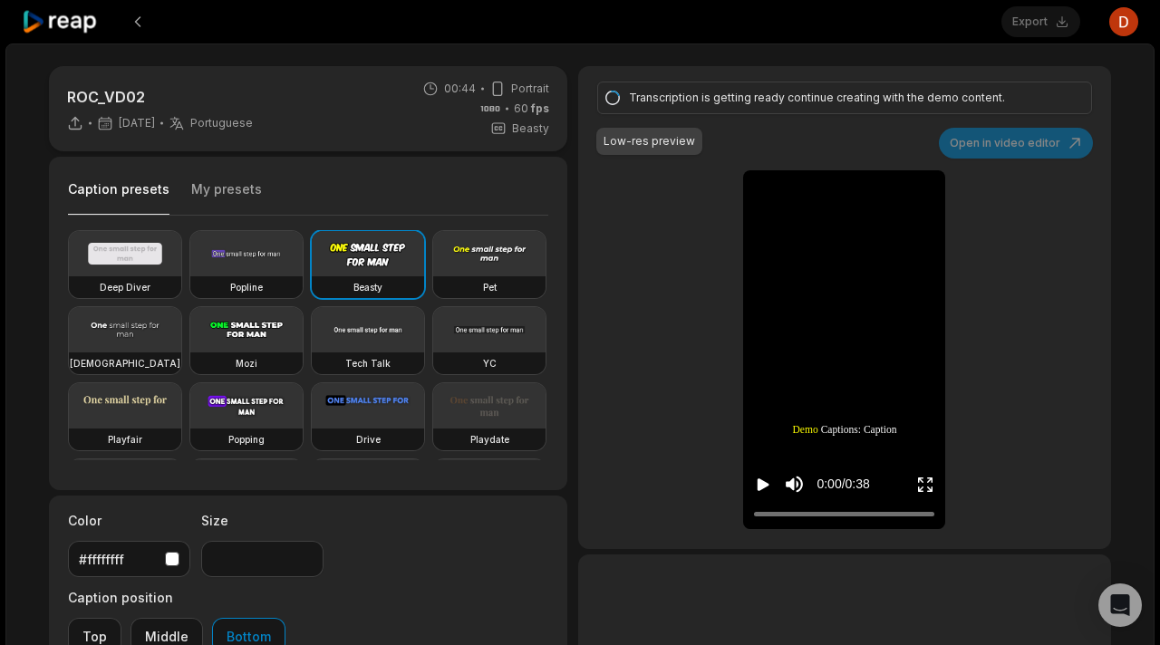
click at [223, 189] on button "My presets" at bounding box center [226, 197] width 71 height 34
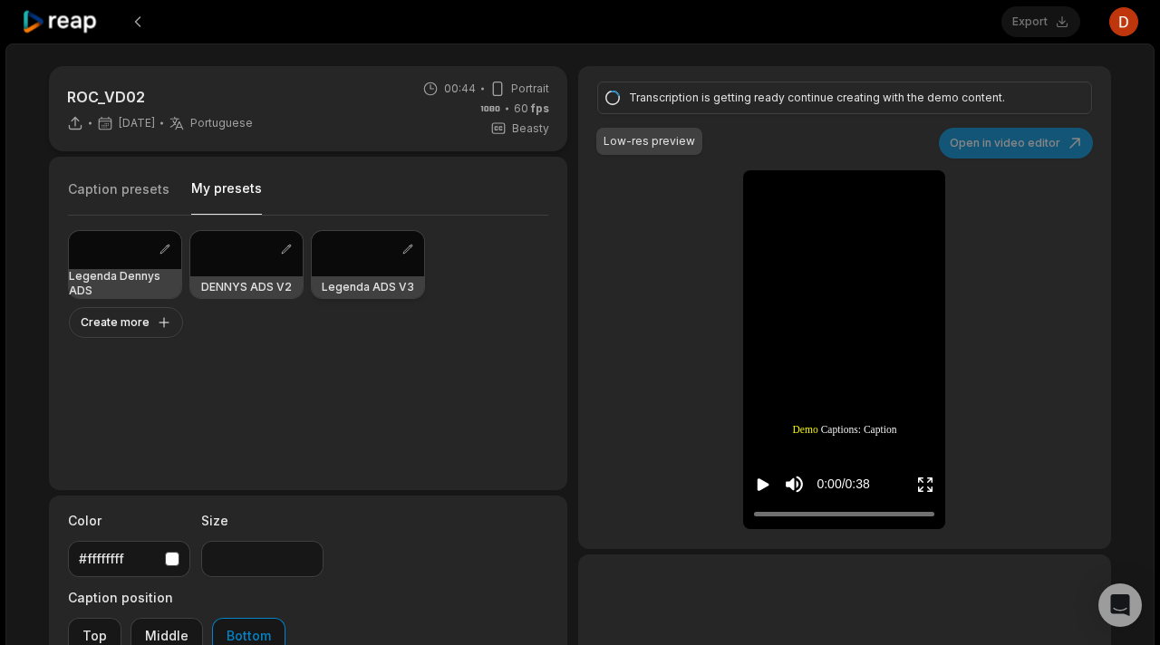
type input "**"
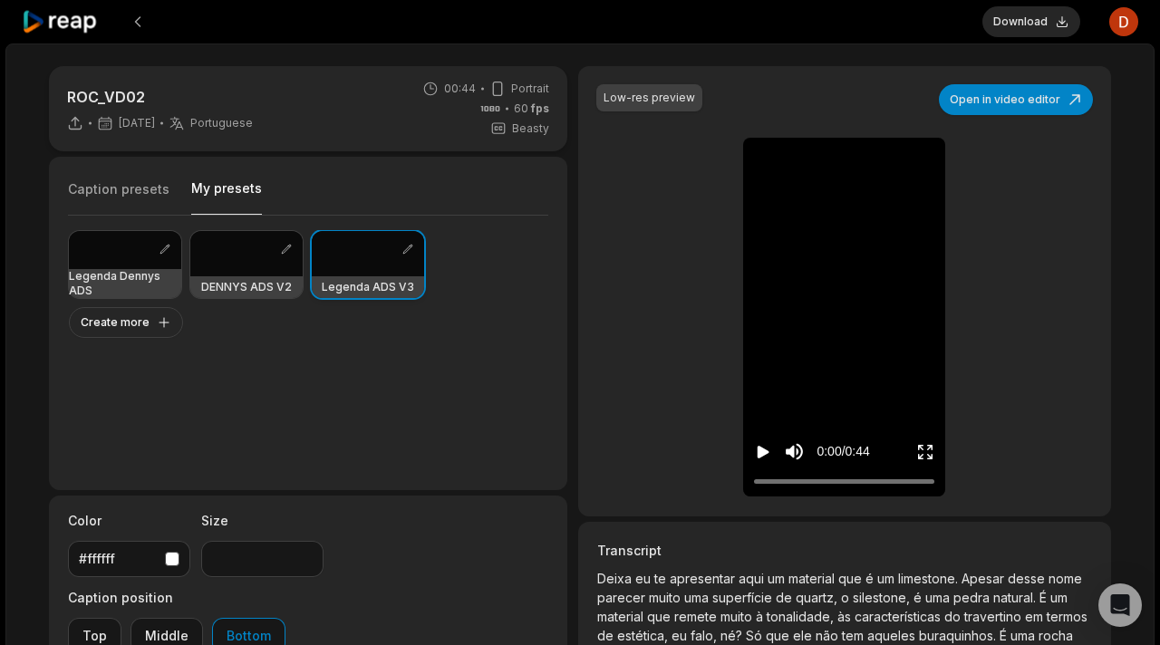
click at [336, 251] on div at bounding box center [368, 253] width 112 height 45
click at [757, 441] on button "Play video" at bounding box center [763, 452] width 18 height 34
click at [757, 441] on button "Pause video" at bounding box center [763, 452] width 18 height 34
click at [1047, 16] on button "Download" at bounding box center [1032, 21] width 98 height 31
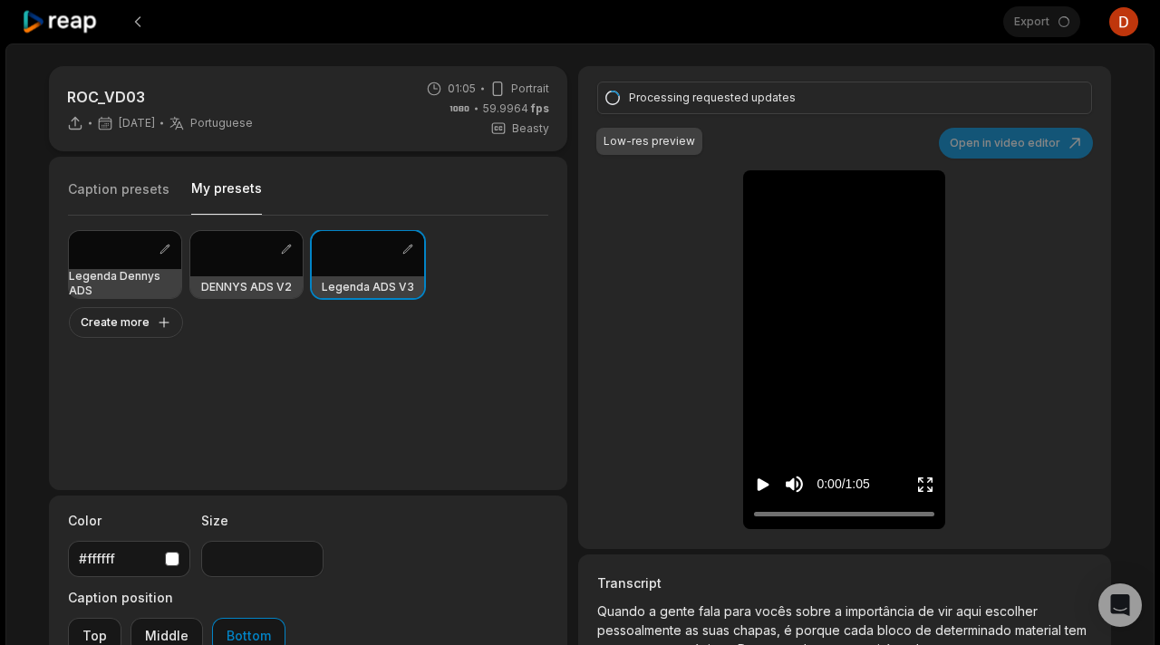
click at [231, 195] on button "My presets" at bounding box center [226, 196] width 71 height 35
click at [253, 268] on div at bounding box center [246, 253] width 112 height 45
click at [338, 270] on div at bounding box center [368, 253] width 112 height 45
type input "**"
click at [1056, 36] on div "Export Open user menu" at bounding box center [1070, 22] width 135 height 44
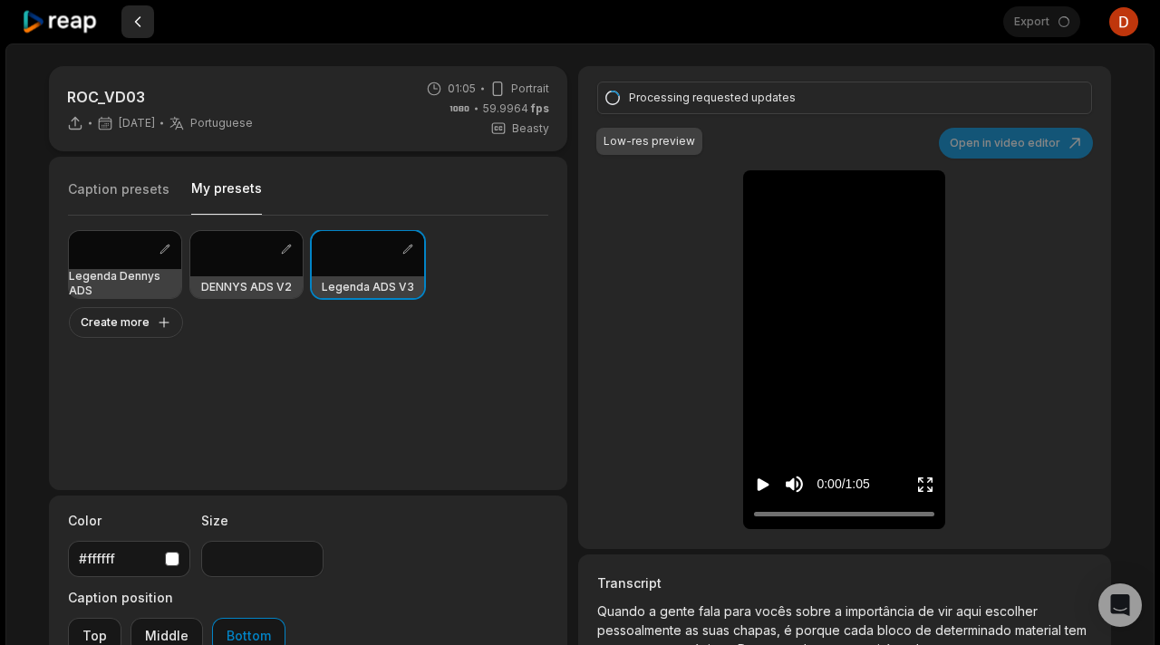
click at [134, 25] on button at bounding box center [137, 21] width 33 height 33
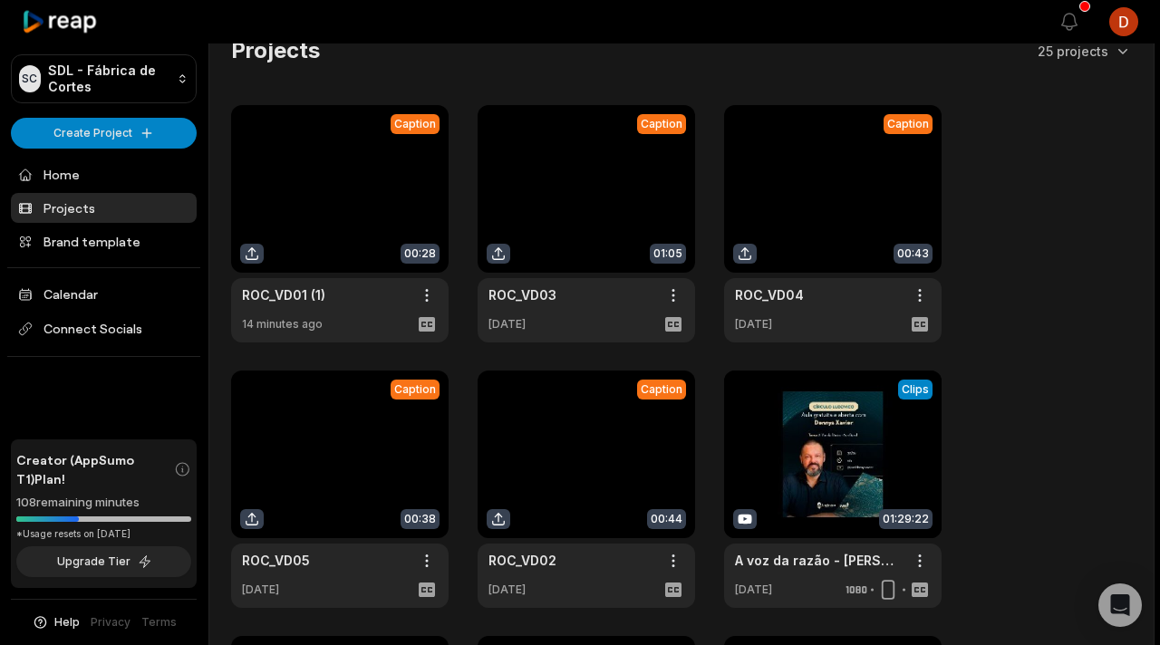
click at [586, 244] on link at bounding box center [587, 223] width 218 height 237
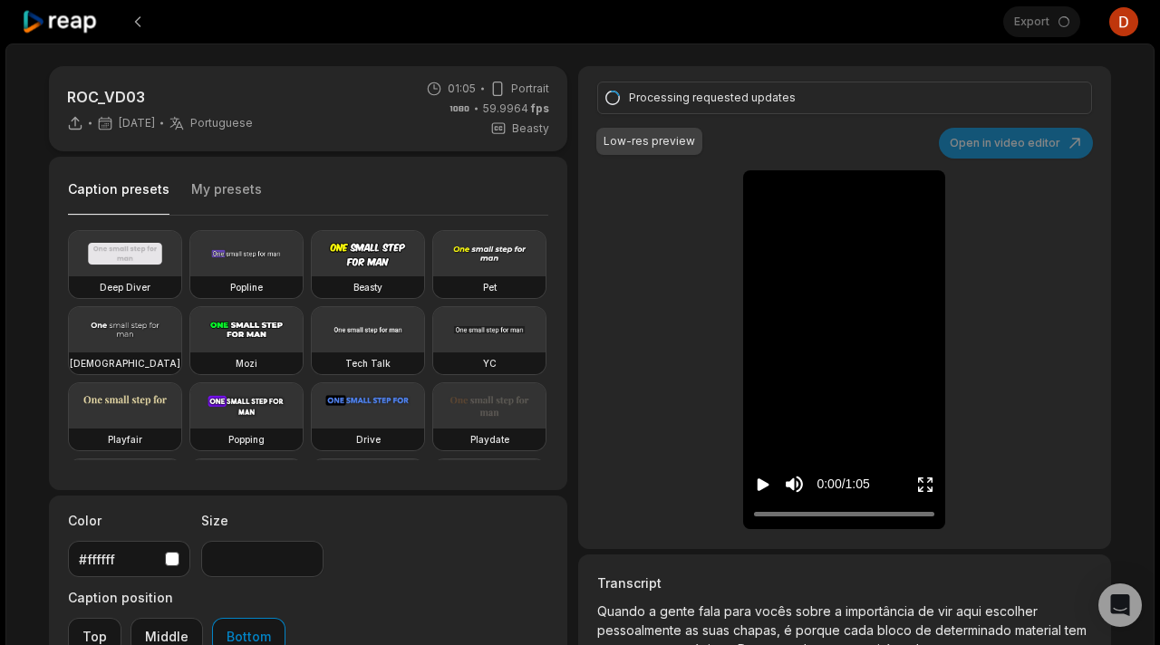
click at [213, 202] on button "My presets" at bounding box center [226, 197] width 71 height 34
click at [227, 200] on button "My presets" at bounding box center [226, 197] width 71 height 34
click at [227, 198] on button "My presets" at bounding box center [226, 197] width 71 height 34
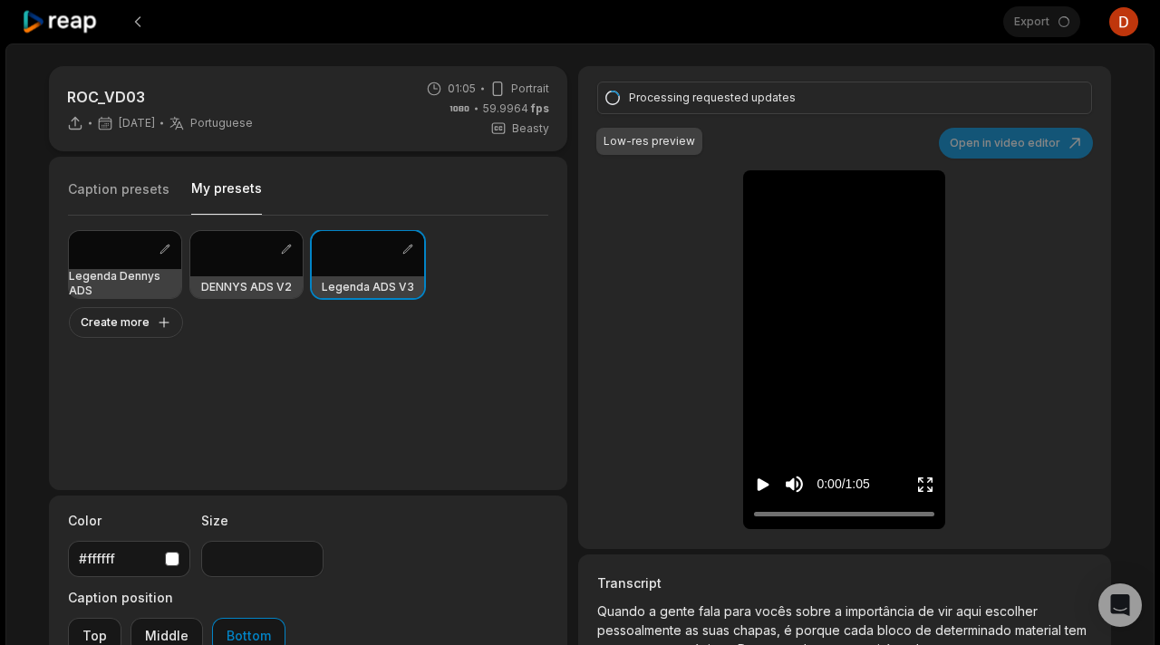
click at [228, 191] on button "My presets" at bounding box center [226, 196] width 71 height 35
click at [169, 28] on div at bounding box center [513, 22] width 982 height 44
click at [145, 28] on button at bounding box center [137, 21] width 33 height 33
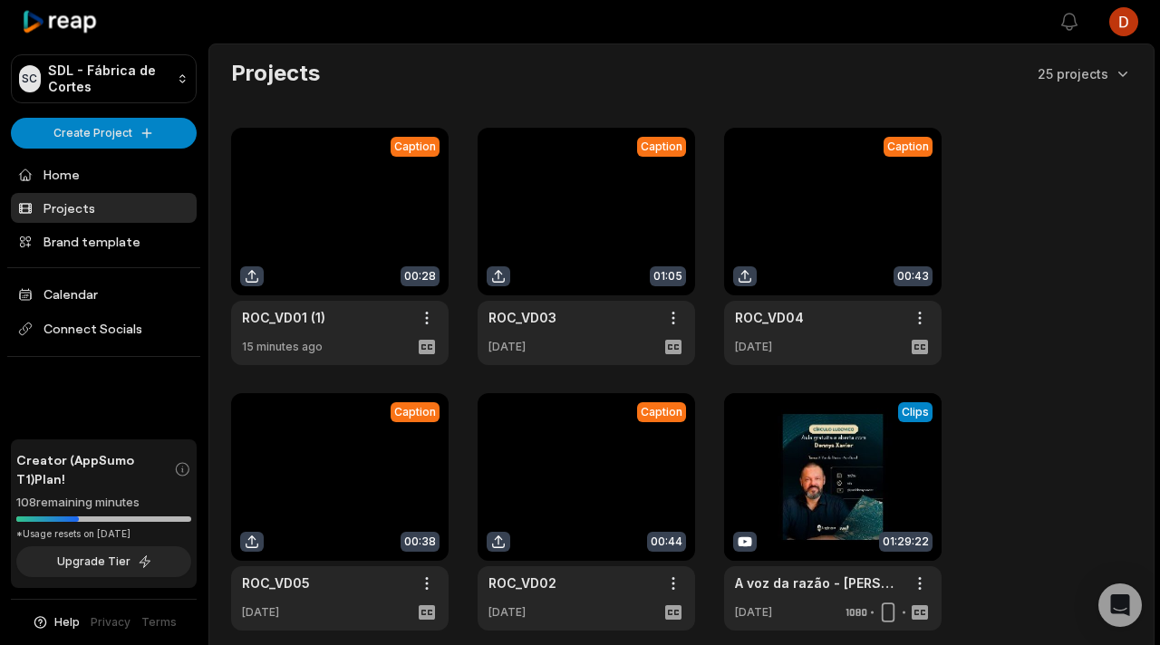
scroll to position [23, 0]
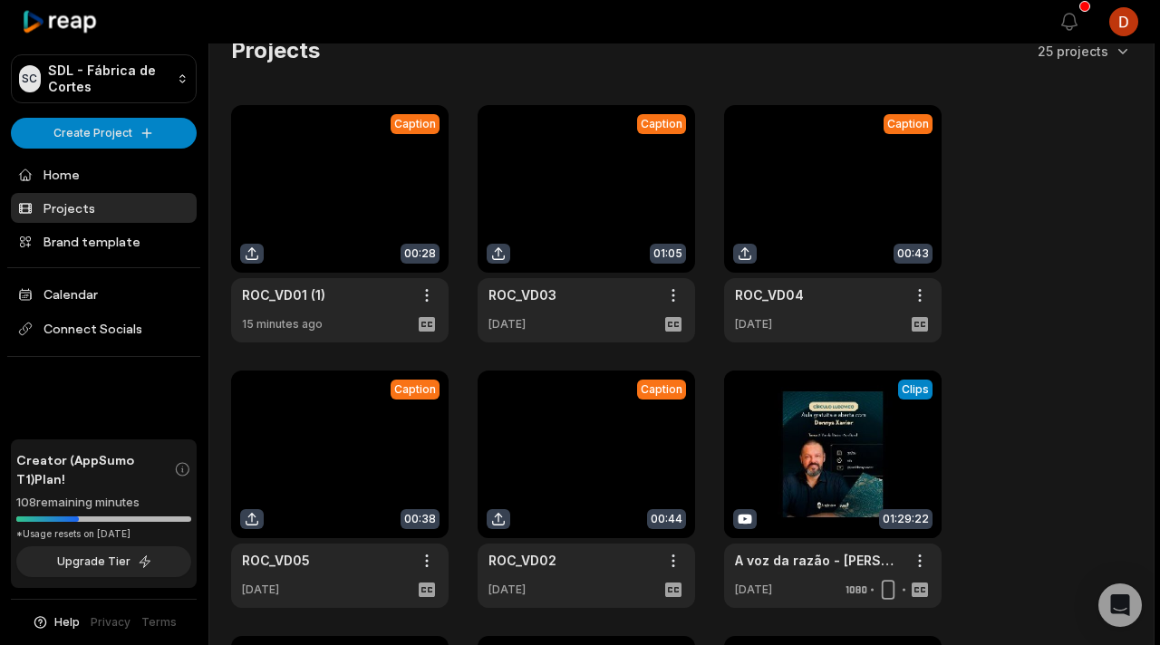
click at [576, 231] on link at bounding box center [587, 223] width 218 height 237
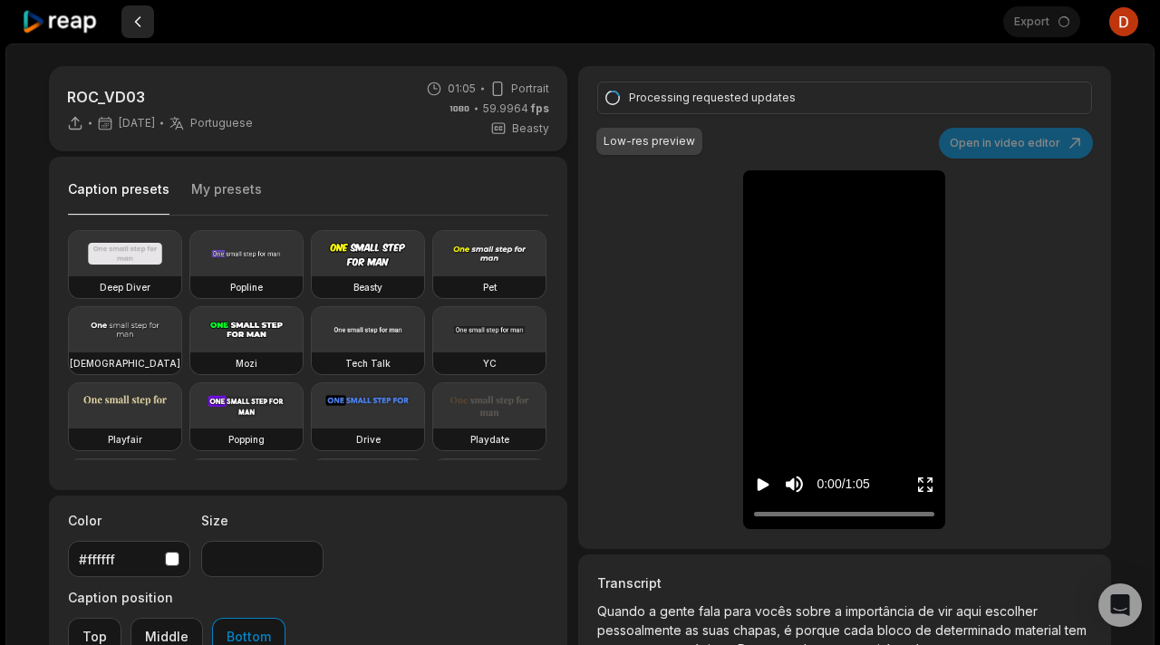
click at [135, 33] on button at bounding box center [137, 21] width 33 height 33
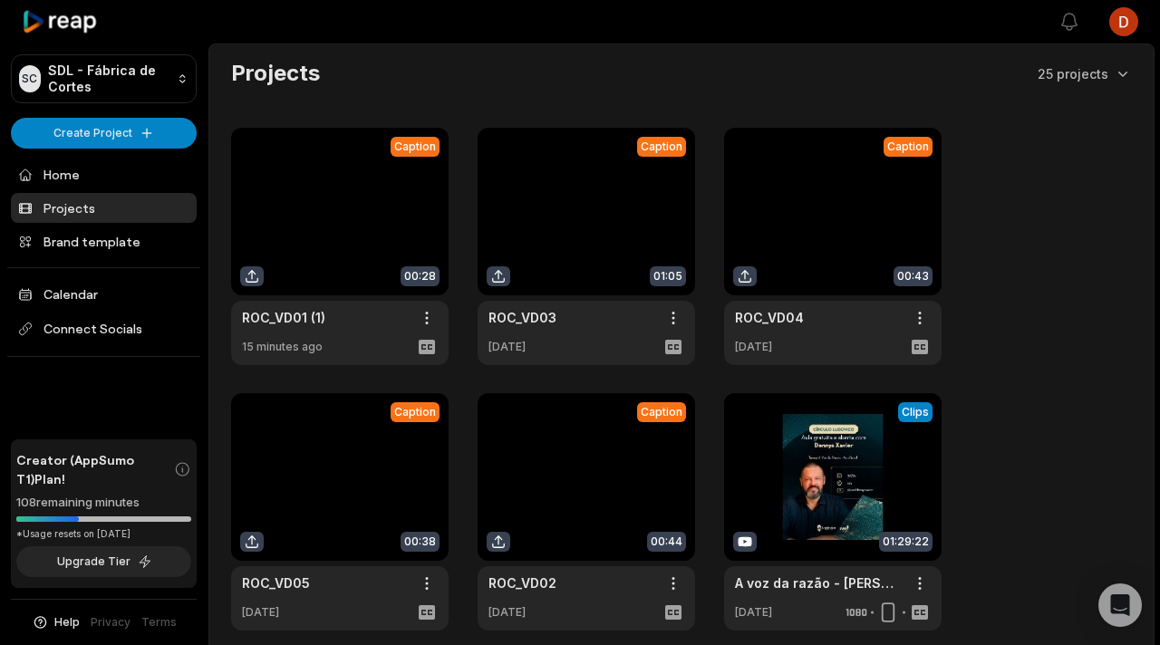
scroll to position [23, 0]
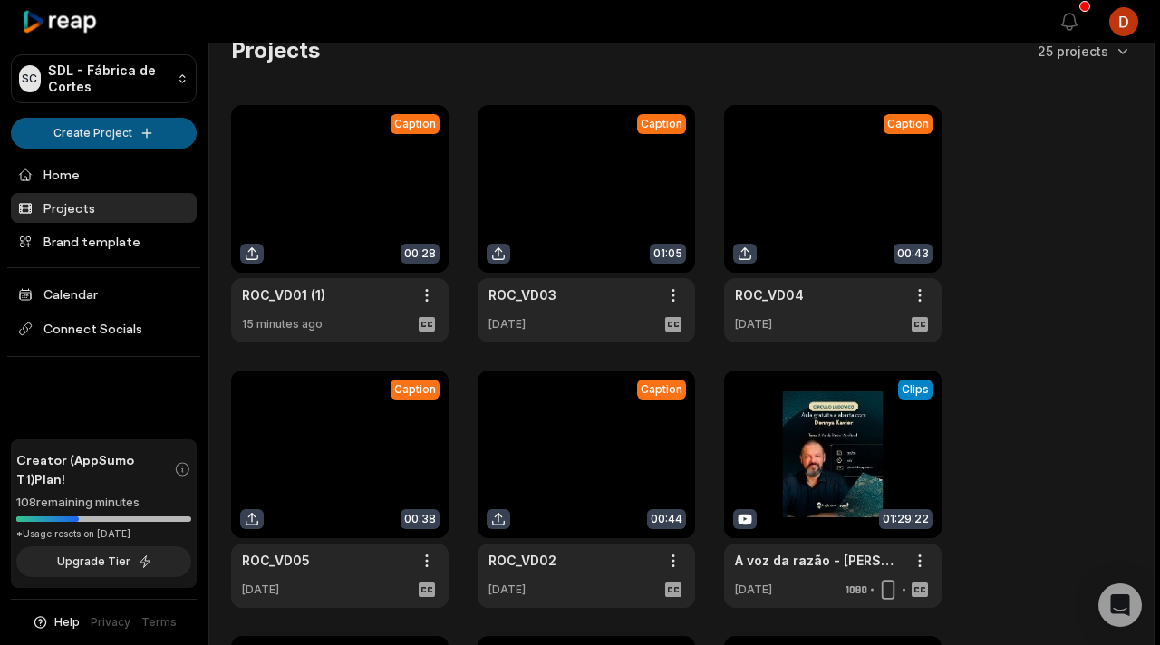
click at [50, 146] on html "SC SDL - Fábrica [PERSON_NAME] Create Project Home Projects Brand template Cale…" at bounding box center [580, 299] width 1160 height 645
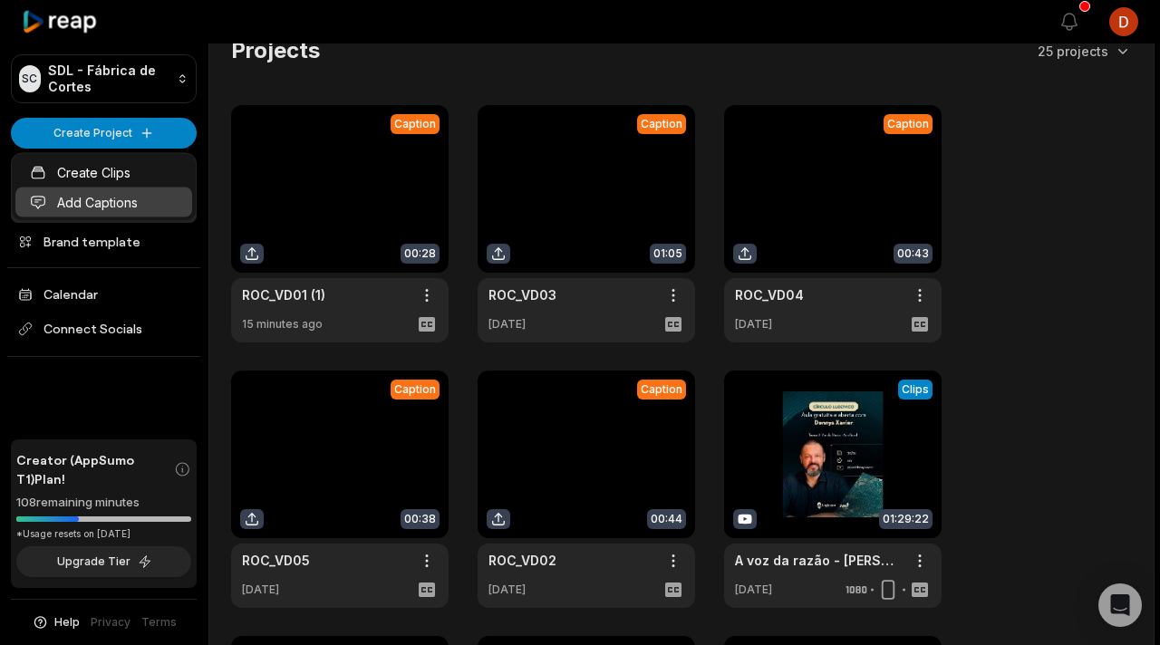
click at [111, 195] on link "Add Captions" at bounding box center [103, 203] width 177 height 30
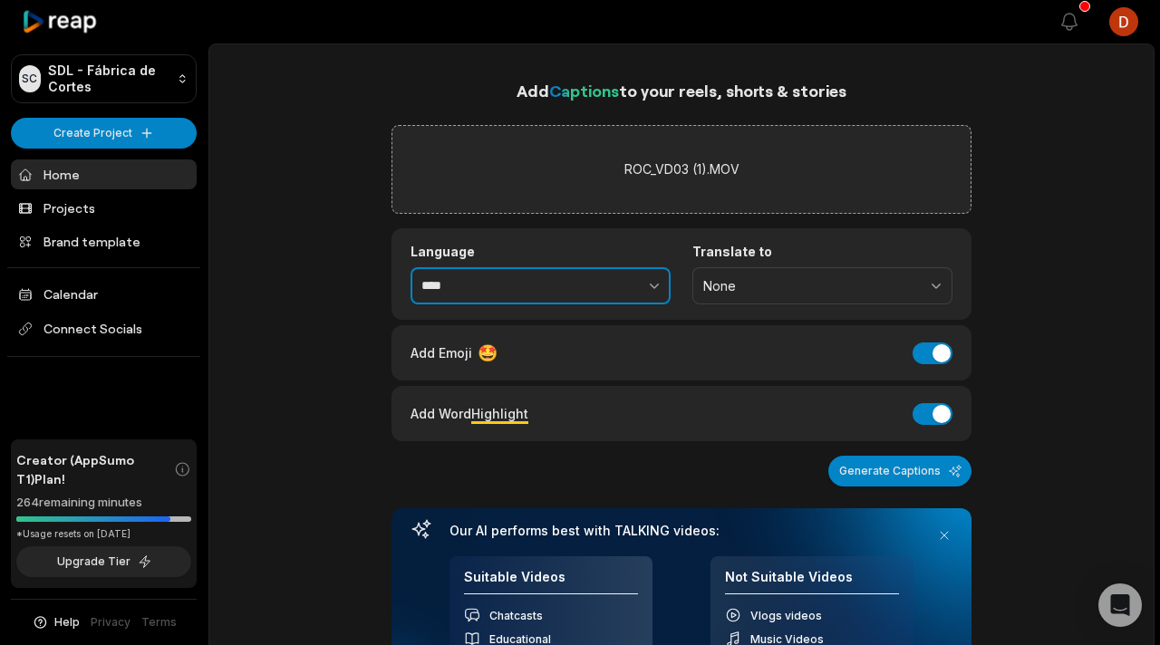
click at [573, 277] on button "button" at bounding box center [614, 286] width 111 height 38
type input "**********"
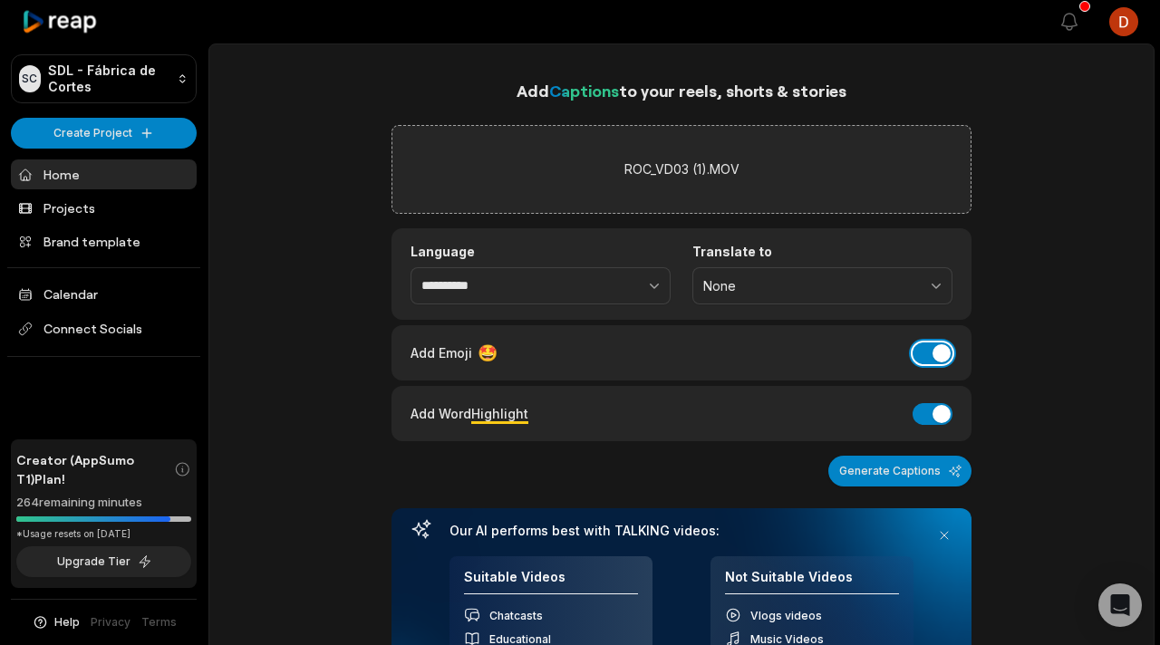
click at [941, 344] on button "Add Emoji" at bounding box center [933, 354] width 40 height 22
click at [939, 428] on div "Add Word Highlight Add Word Highlight" at bounding box center [682, 413] width 580 height 55
click at [939, 416] on button "Add Word Highlight" at bounding box center [933, 414] width 40 height 22
click at [891, 468] on button "Generate Captions" at bounding box center [899, 471] width 143 height 31
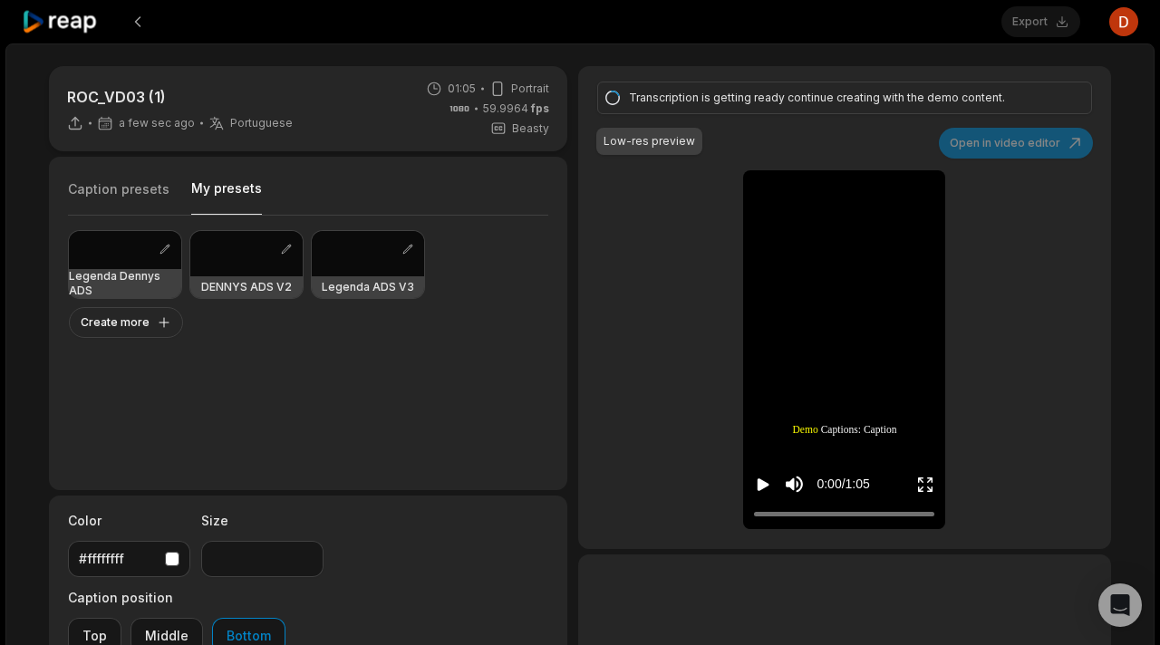
click at [233, 199] on button "My presets" at bounding box center [226, 196] width 71 height 35
click at [334, 260] on div at bounding box center [368, 253] width 112 height 45
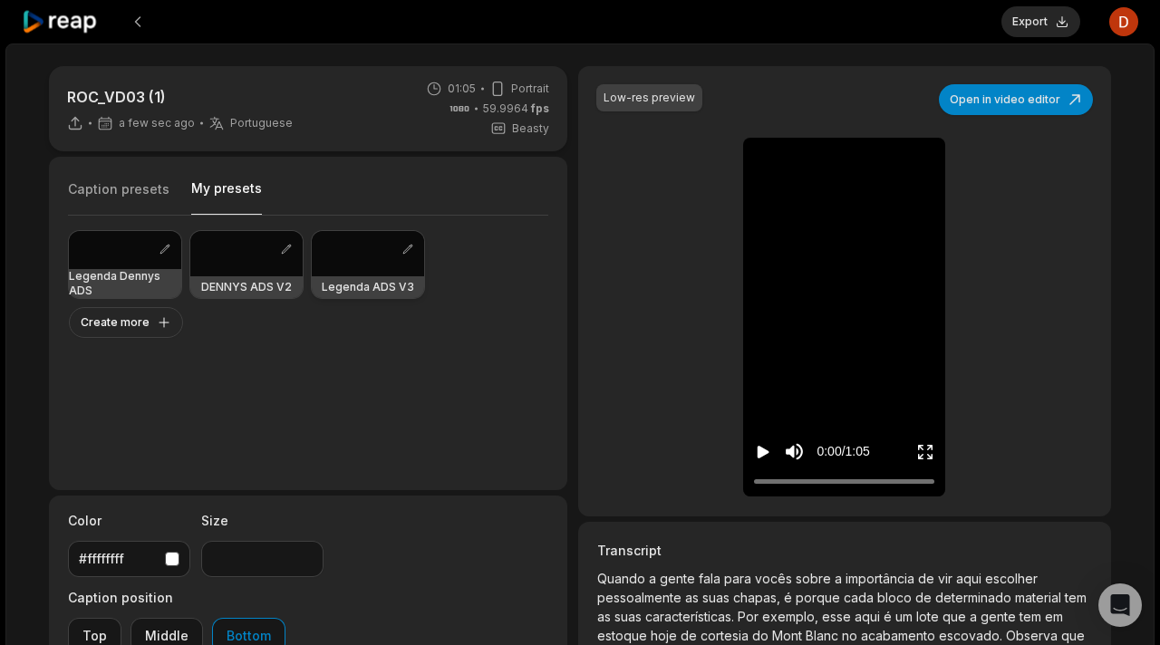
click at [353, 265] on div at bounding box center [368, 253] width 112 height 45
type input "**"
click at [758, 455] on icon "Play video" at bounding box center [764, 452] width 12 height 13
click at [758, 454] on icon "Pause video" at bounding box center [763, 452] width 18 height 18
click at [1061, 33] on button "Export" at bounding box center [1041, 21] width 79 height 31
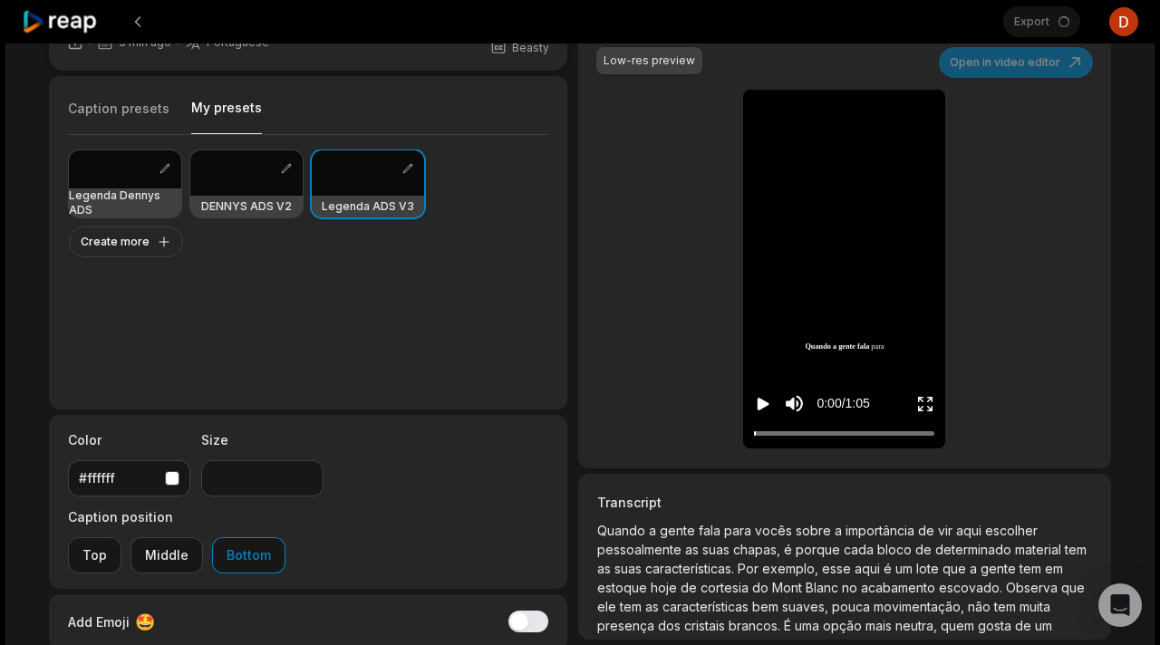
scroll to position [209, 0]
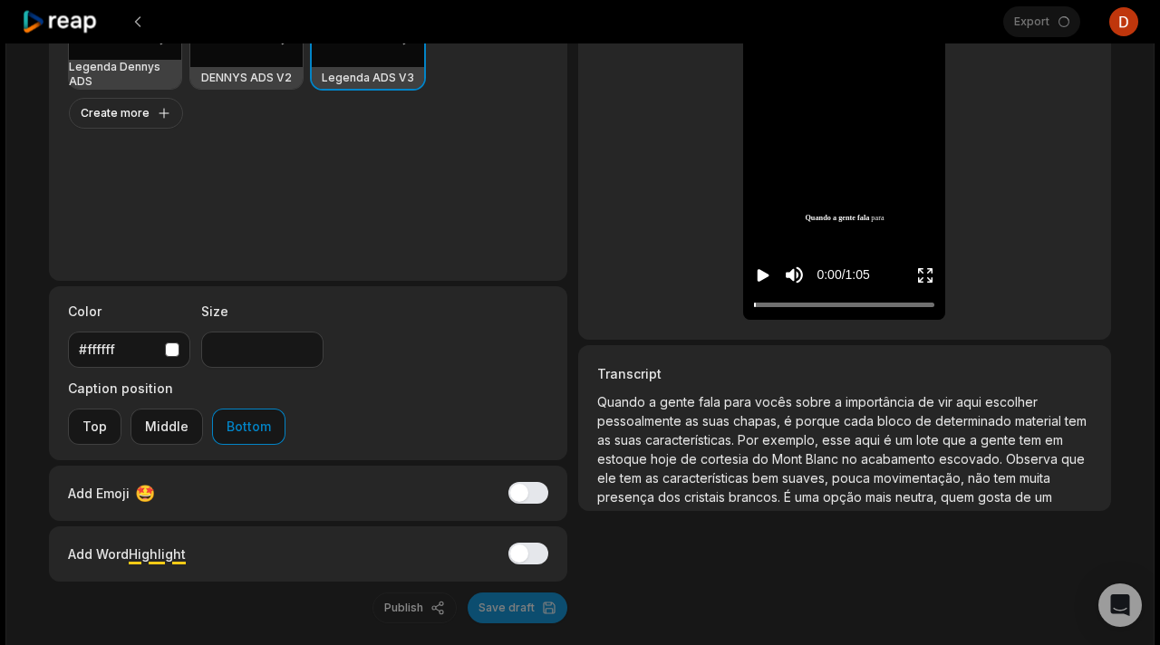
click at [1042, 493] on span "um" at bounding box center [1043, 496] width 17 height 15
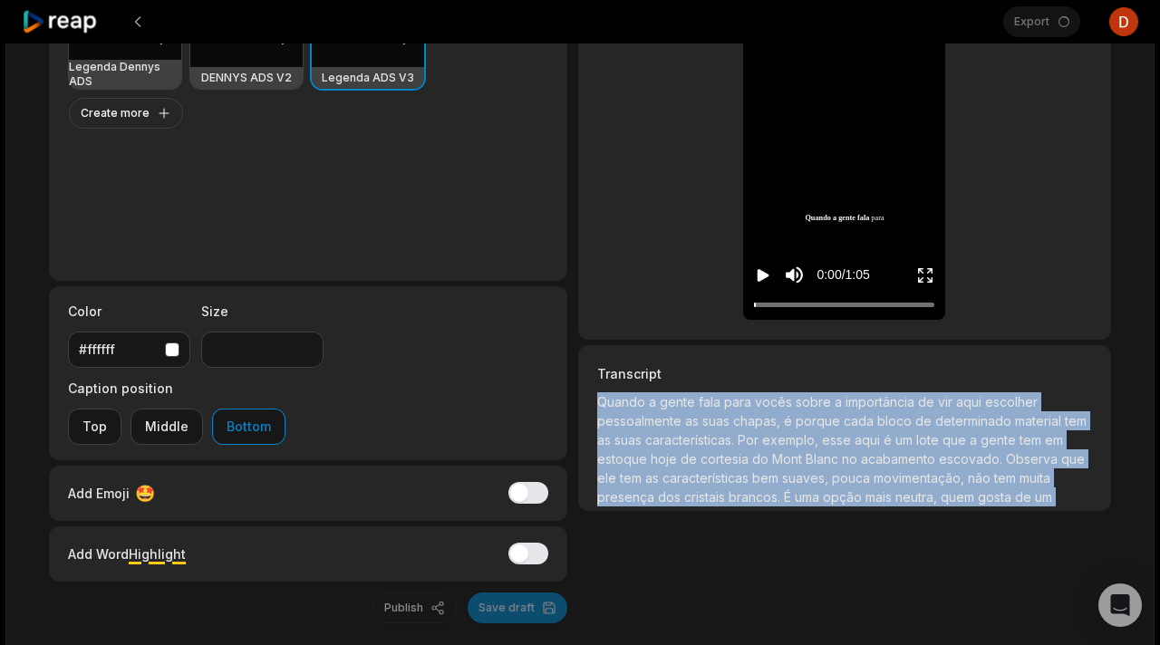
click at [1042, 493] on span "um" at bounding box center [1043, 496] width 17 height 15
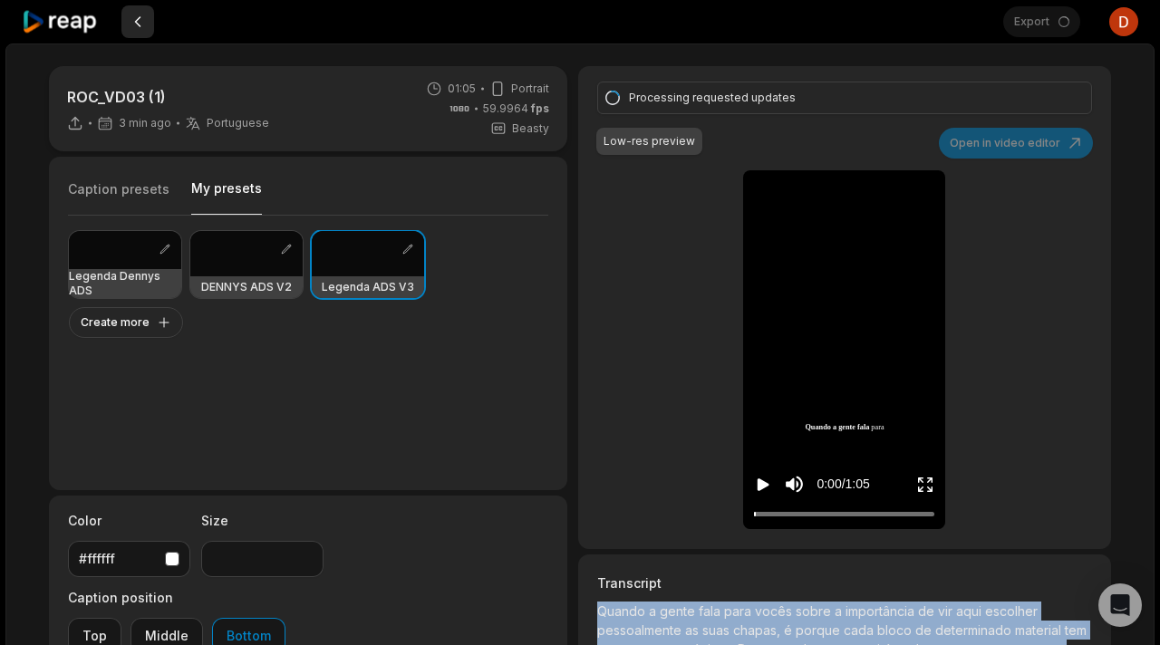
click at [140, 11] on button at bounding box center [137, 21] width 33 height 33
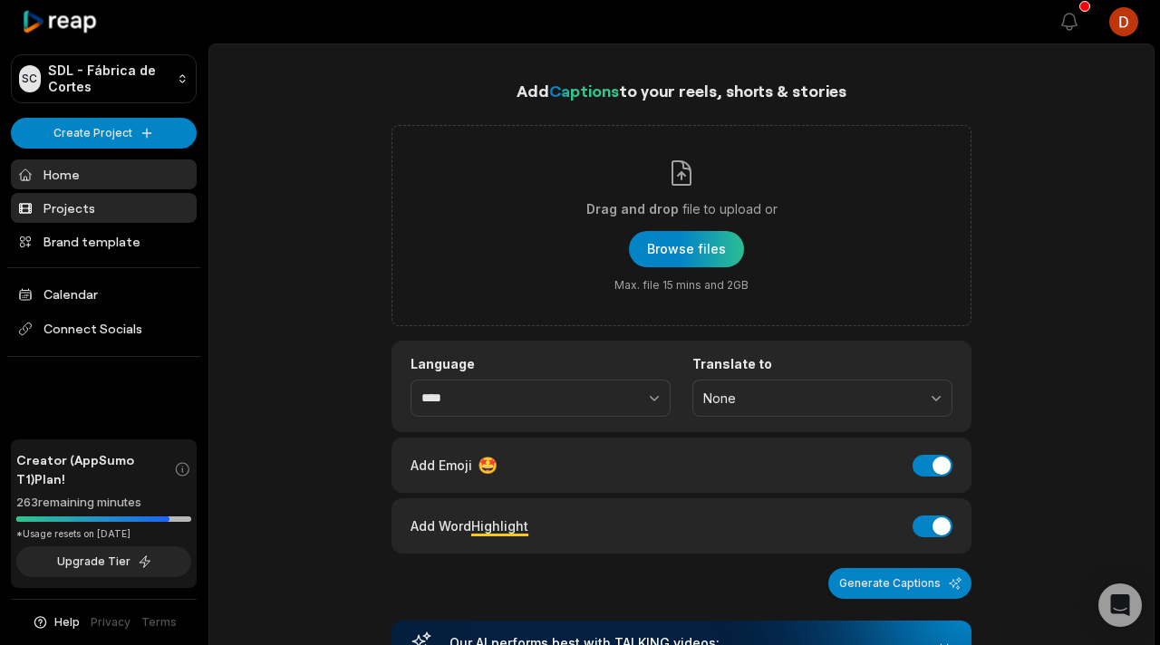
click at [128, 213] on link "Projects" at bounding box center [104, 208] width 186 height 30
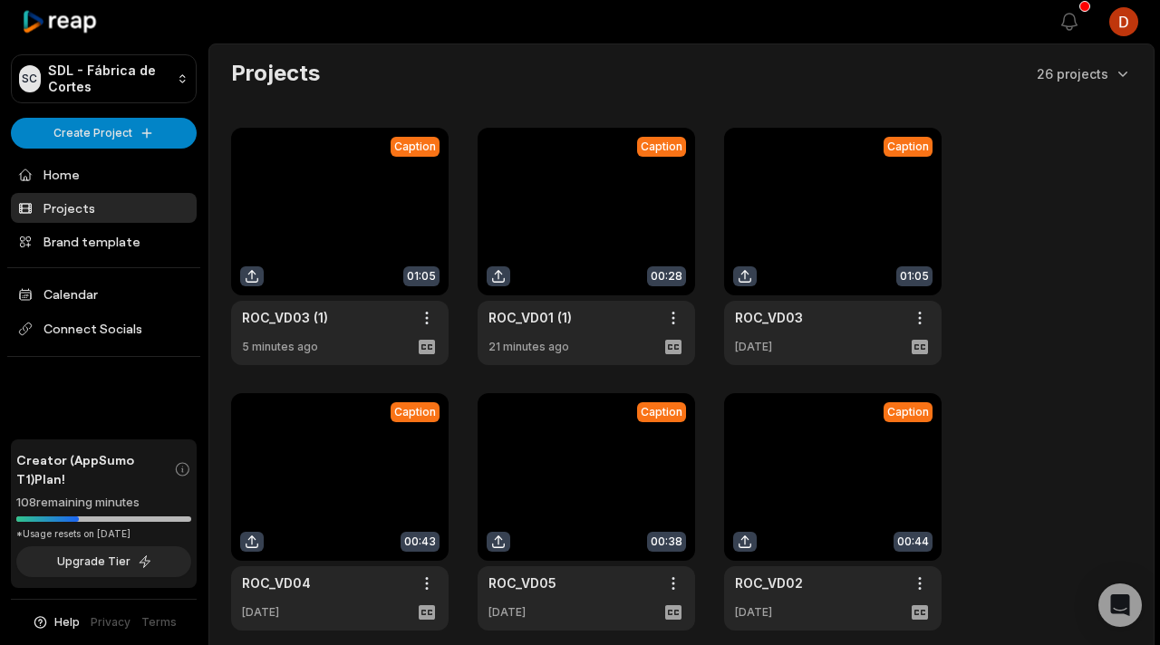
click at [361, 258] on link at bounding box center [340, 246] width 218 height 237
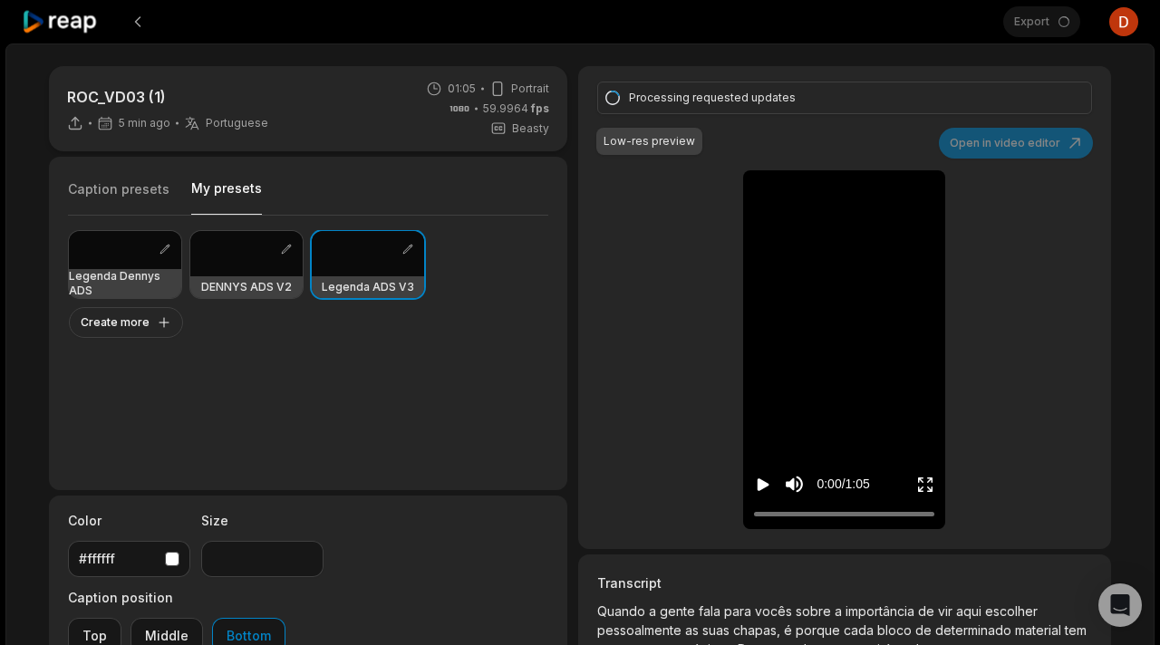
click at [230, 186] on button "My presets" at bounding box center [226, 196] width 71 height 35
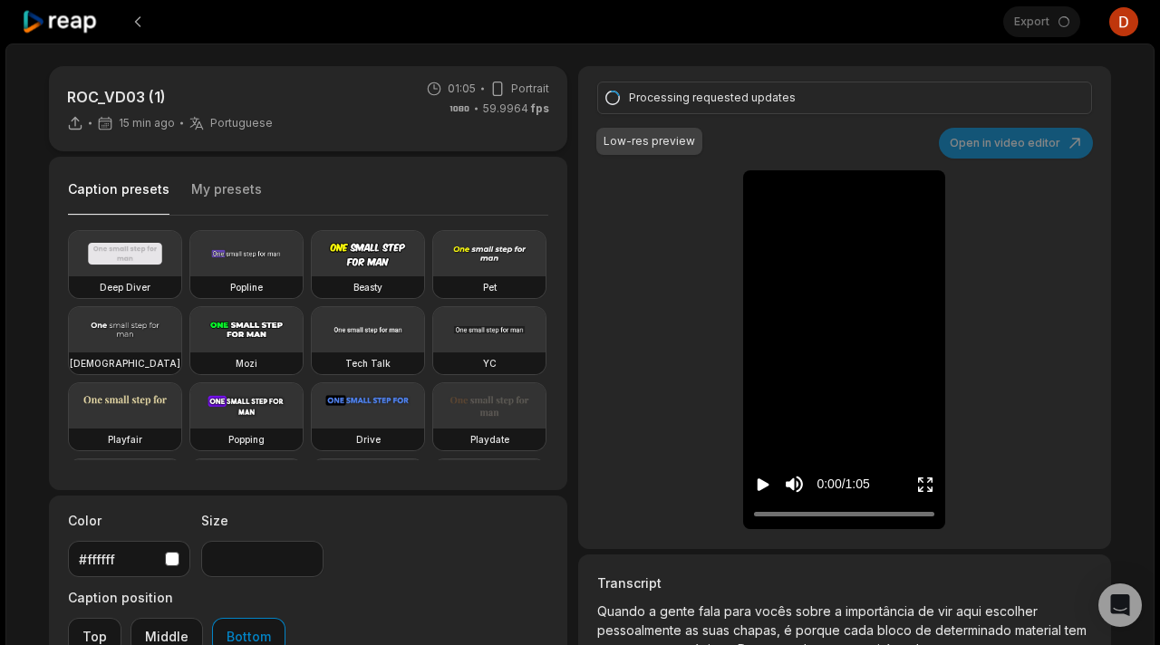
click at [251, 205] on button "My presets" at bounding box center [226, 197] width 71 height 34
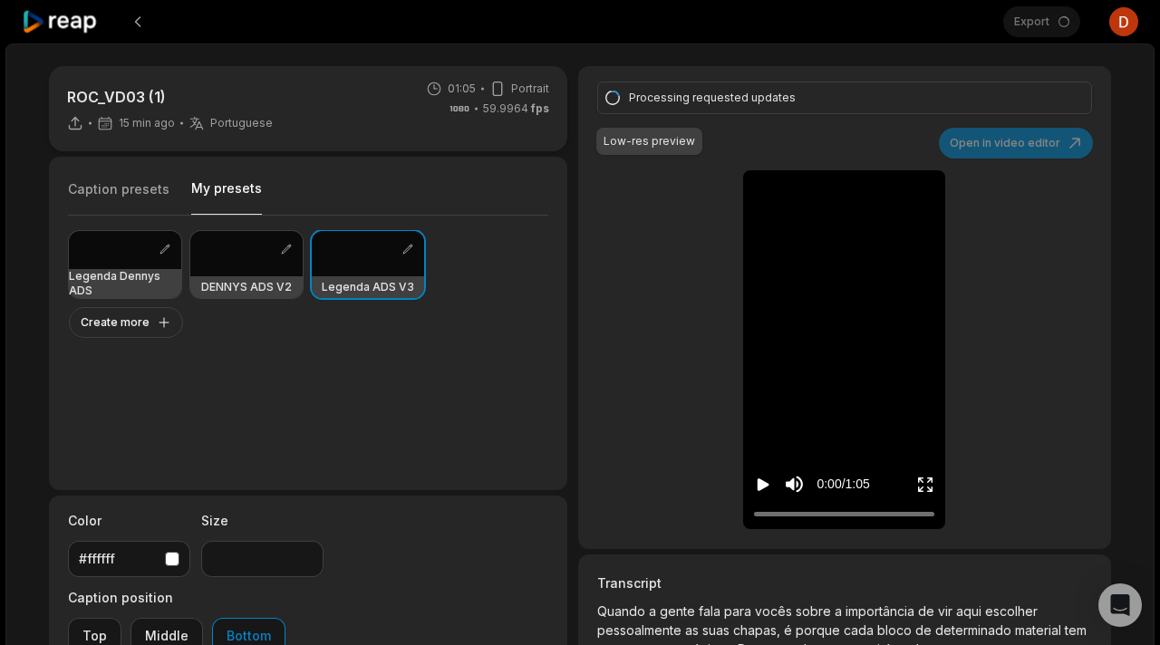
click at [247, 198] on button "My presets" at bounding box center [226, 196] width 71 height 35
click at [223, 201] on button "My presets" at bounding box center [226, 196] width 71 height 35
click at [662, 181] on div "Processing requested updates Low-res preview Open in video editor Quando a gent…" at bounding box center [844, 307] width 533 height 483
click at [974, 122] on div "Processing requested updates Low-res preview Open in video editor Quando a gent…" at bounding box center [844, 307] width 533 height 483
click at [945, 116] on div "Processing requested updates Low-res preview Open in video editor Quando a gent…" at bounding box center [844, 307] width 533 height 483
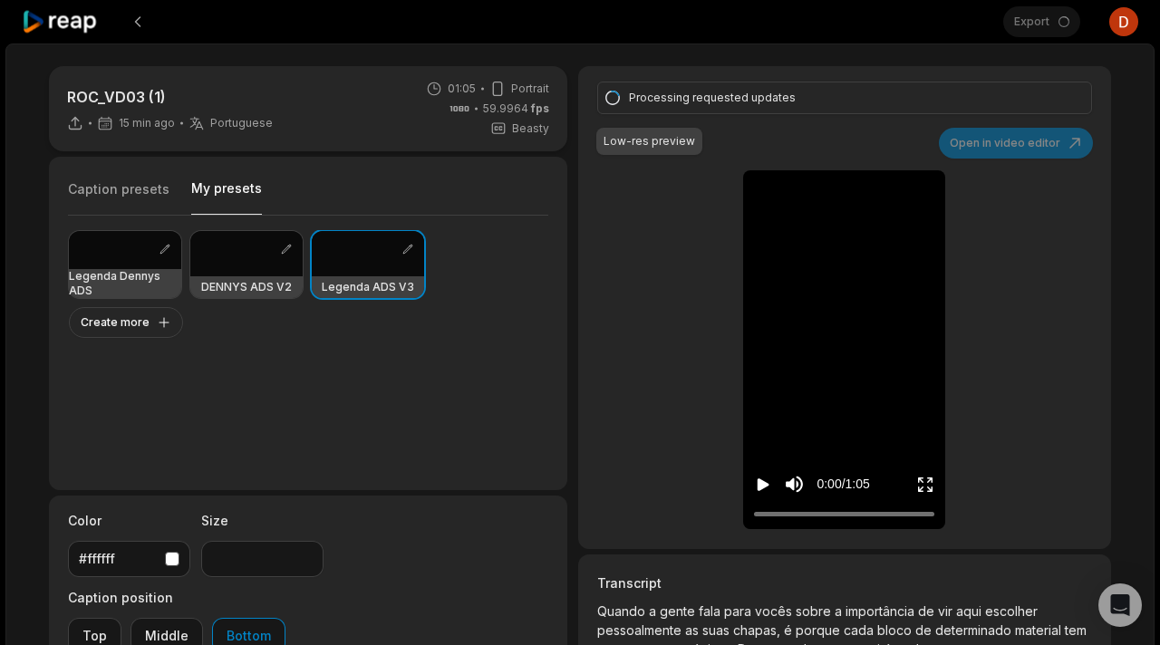
click at [945, 116] on div "Processing requested updates Low-res preview Open in video editor Quando a gent…" at bounding box center [844, 307] width 533 height 483
click at [1036, 28] on div "Export Open user menu" at bounding box center [1070, 22] width 135 height 44
click at [148, 27] on button at bounding box center [137, 21] width 33 height 33
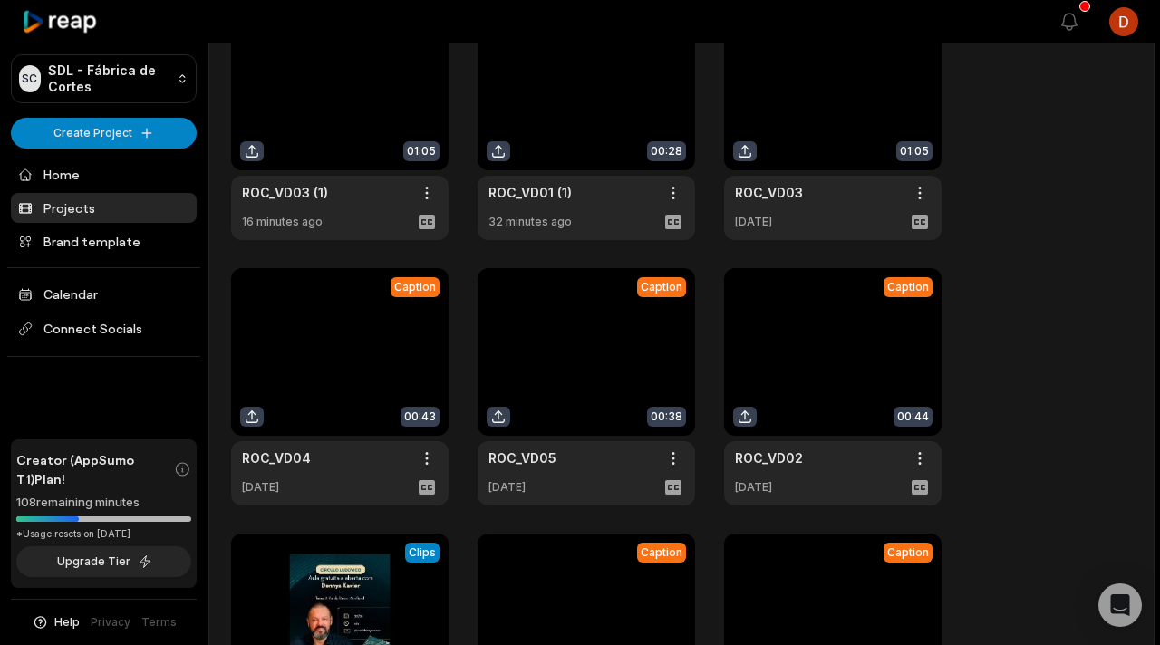
scroll to position [122, 0]
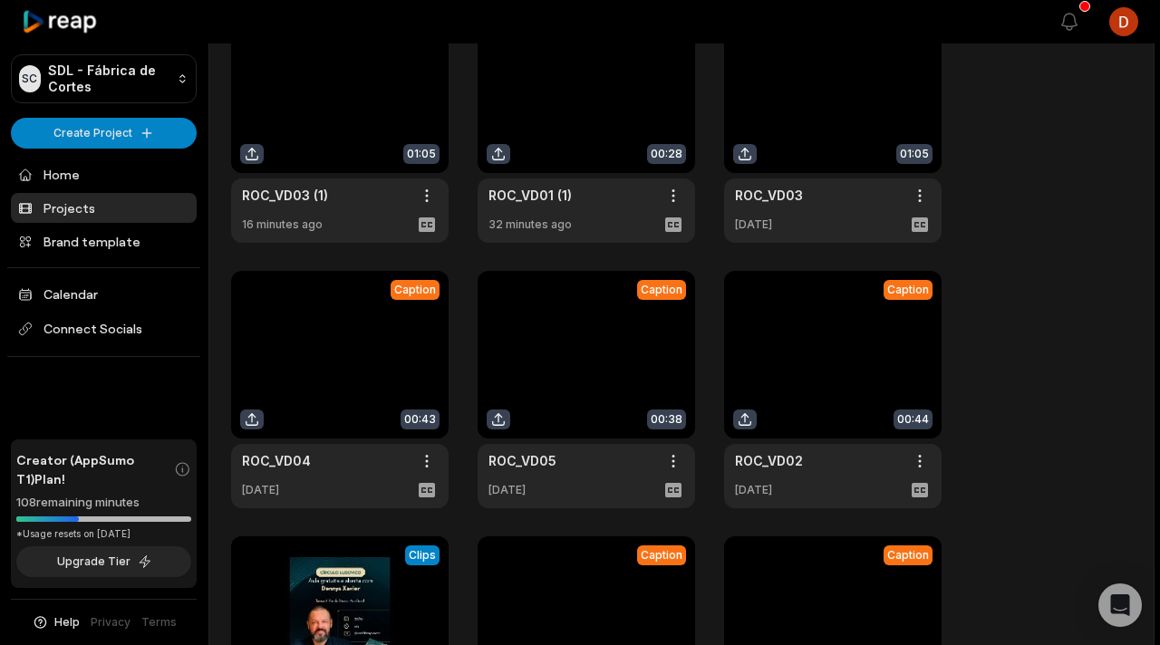
click at [803, 103] on link at bounding box center [833, 123] width 218 height 237
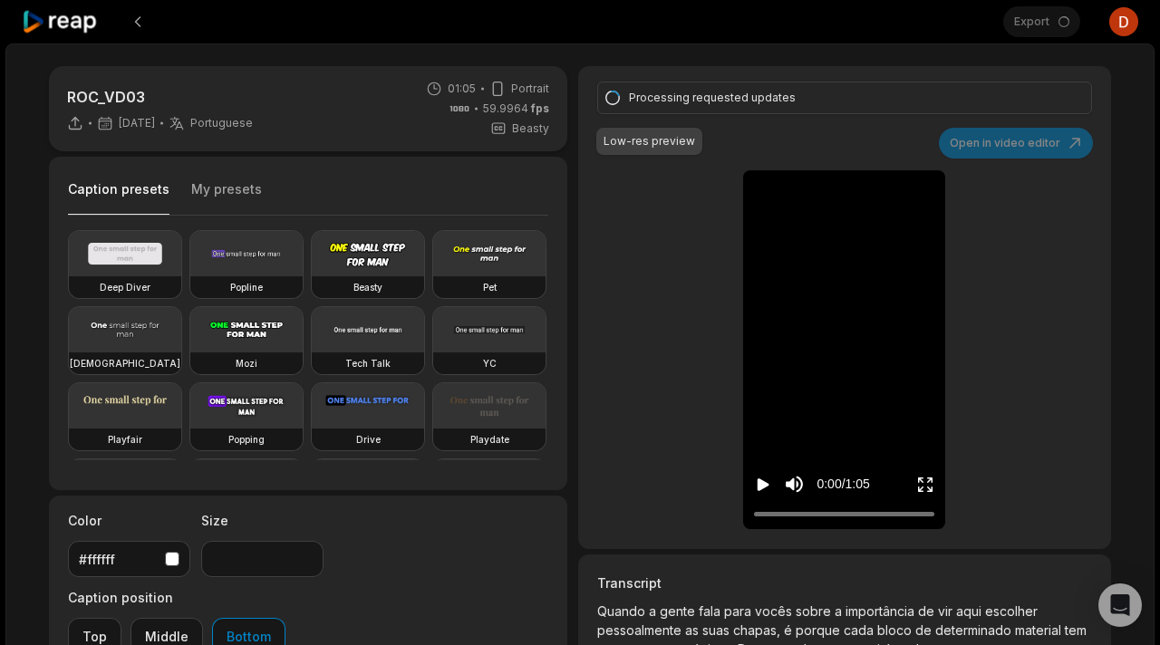
click at [846, 199] on video at bounding box center [845, 184] width 56 height 28
click at [825, 199] on video at bounding box center [845, 184] width 56 height 28
click at [726, 139] on div "Processing requested updates Low-res preview Open in video editor Quando a gent…" at bounding box center [844, 307] width 533 height 483
click at [691, 136] on div "Low-res preview" at bounding box center [649, 141] width 106 height 27
click at [1035, 30] on div "Export Open user menu" at bounding box center [1070, 22] width 135 height 44
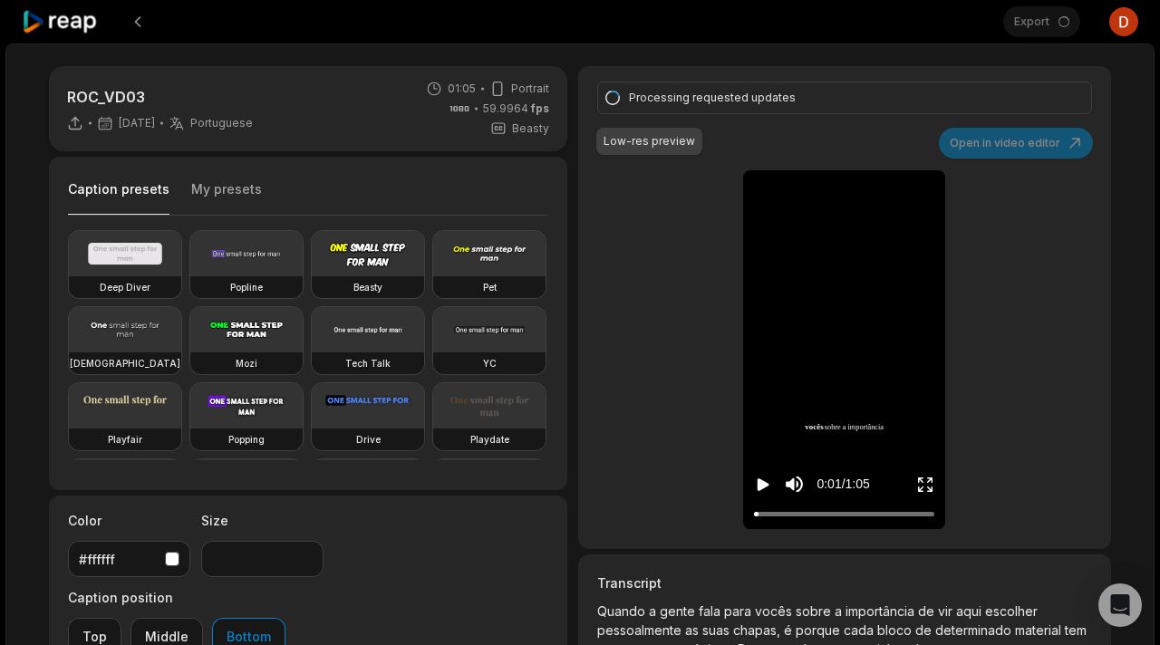
click at [1035, 30] on div "Export Open user menu" at bounding box center [1070, 22] width 135 height 44
click at [888, 517] on div at bounding box center [844, 514] width 180 height 12
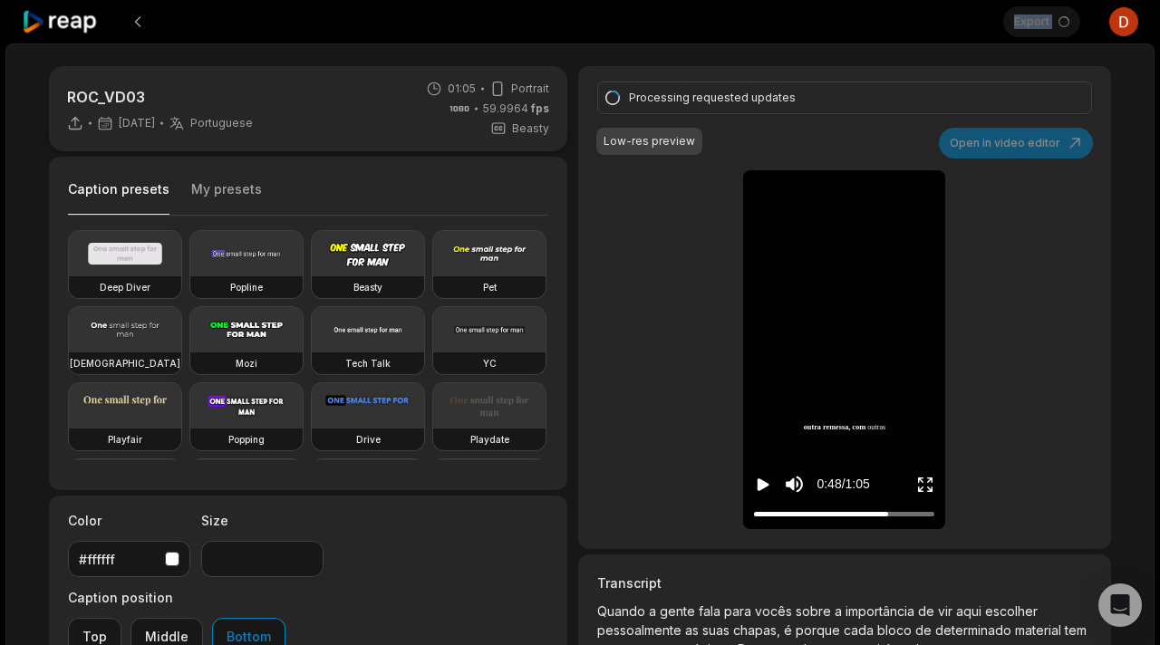
click at [756, 493] on icon "Play video" at bounding box center [763, 485] width 18 height 18
click at [917, 511] on div at bounding box center [844, 514] width 180 height 12
click at [758, 482] on icon "Pause video" at bounding box center [763, 485] width 18 height 18
click at [479, 273] on video at bounding box center [489, 253] width 112 height 45
click at [760, 477] on icon "Play video" at bounding box center [763, 485] width 18 height 18
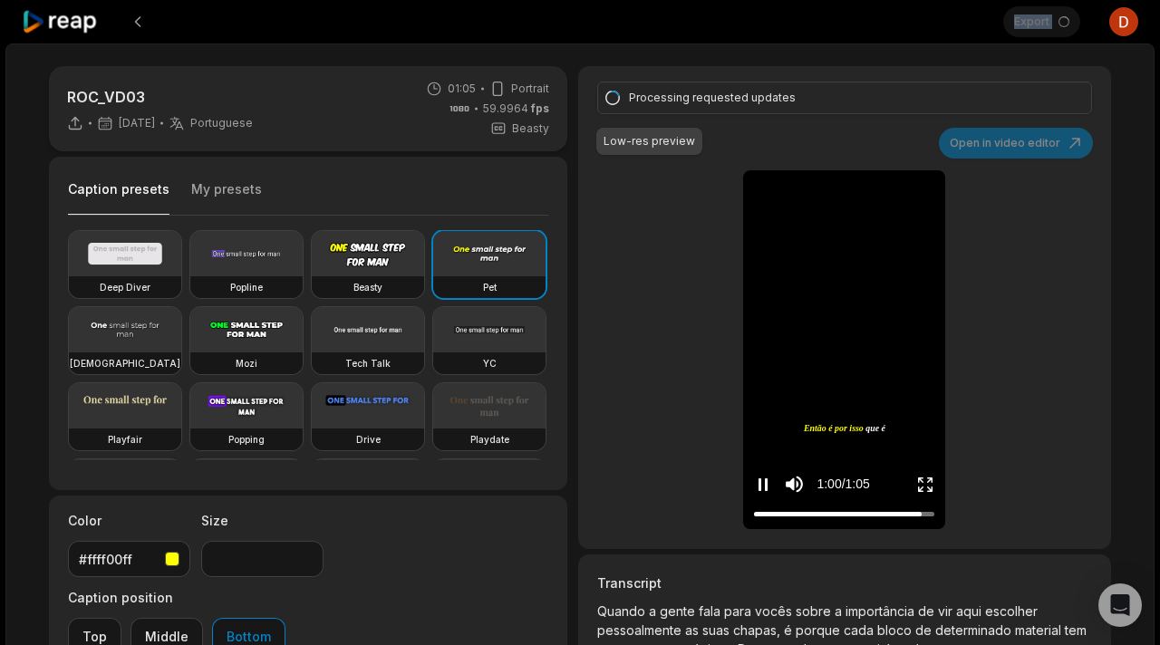
click at [760, 477] on icon "Pause video" at bounding box center [763, 485] width 18 height 18
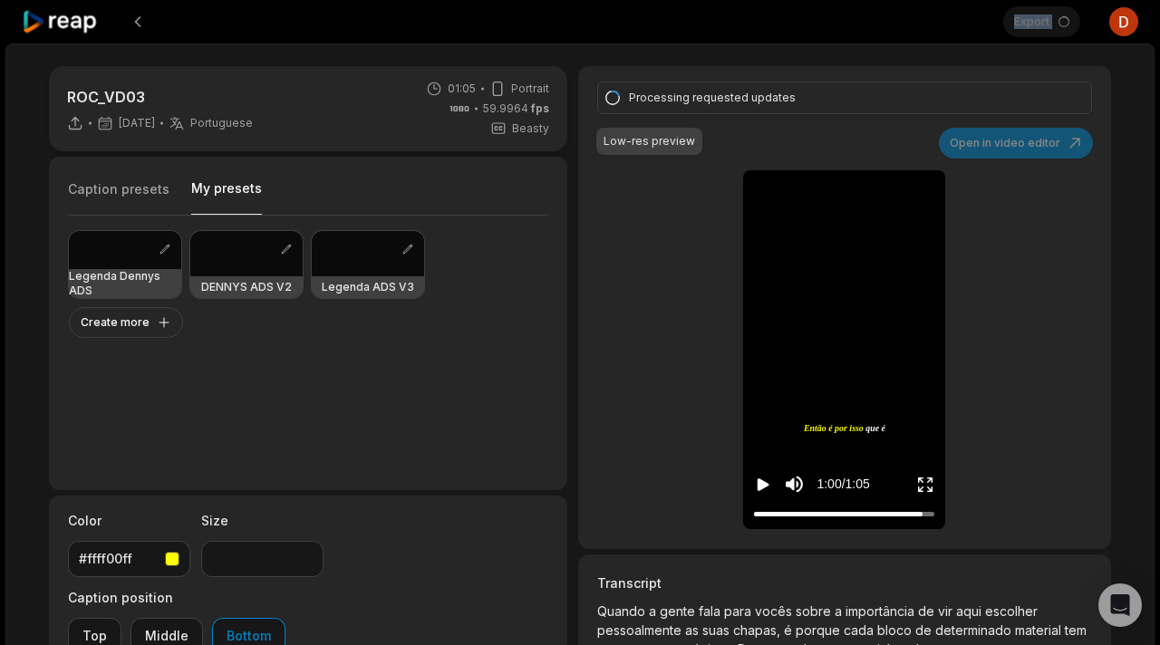
click at [213, 186] on button "My presets" at bounding box center [226, 196] width 71 height 35
click at [330, 256] on div at bounding box center [368, 253] width 112 height 45
type input "**"
click at [1024, 21] on div "Export Open user menu" at bounding box center [1070, 22] width 135 height 44
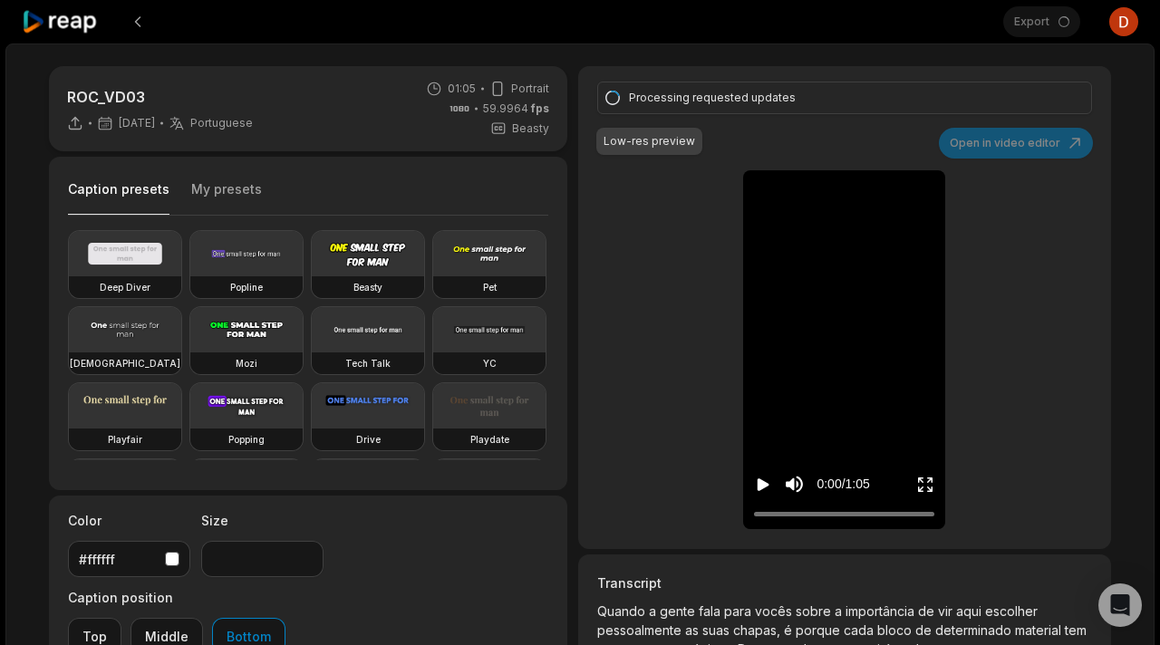
click at [1024, 21] on div "Export Open user menu" at bounding box center [1070, 22] width 135 height 44
click at [644, 133] on div "Low-res preview" at bounding box center [650, 141] width 92 height 16
click at [630, 106] on div "Processing requested updates" at bounding box center [856, 98] width 455 height 18
click at [629, 107] on div "Processing requested updates" at bounding box center [844, 98] width 495 height 33
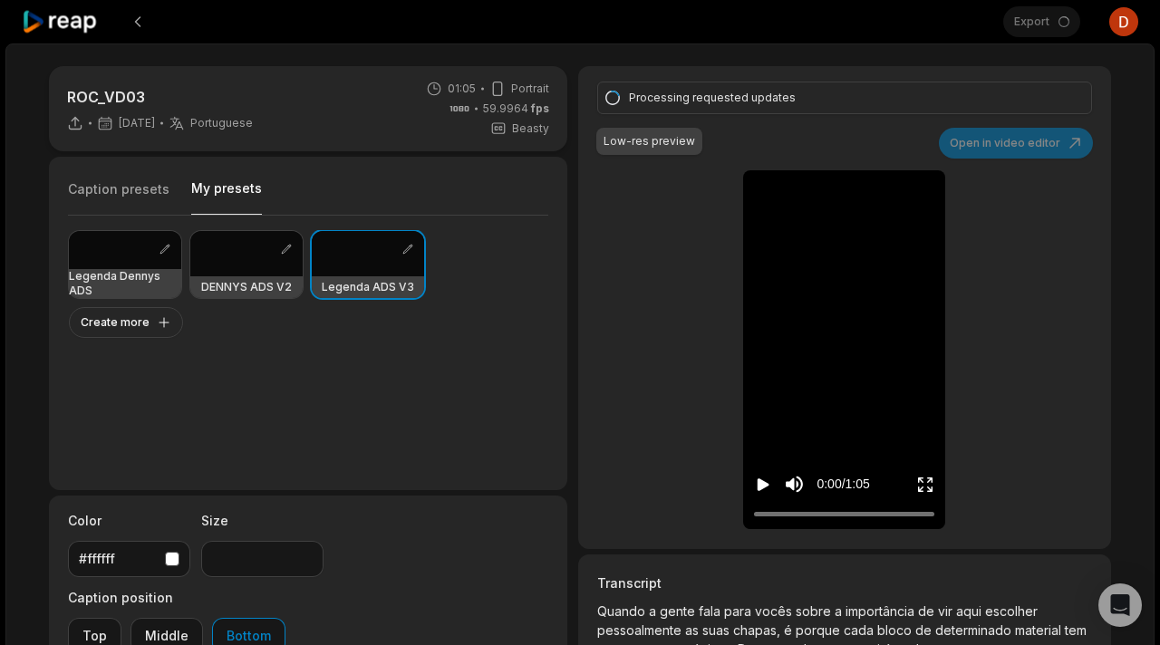
click at [233, 183] on button "My presets" at bounding box center [226, 196] width 71 height 35
click at [626, 93] on div "Processing requested updates" at bounding box center [844, 98] width 495 height 33
click at [617, 98] on icon at bounding box center [612, 98] width 15 height 15
